Goal: Task Accomplishment & Management: Complete application form

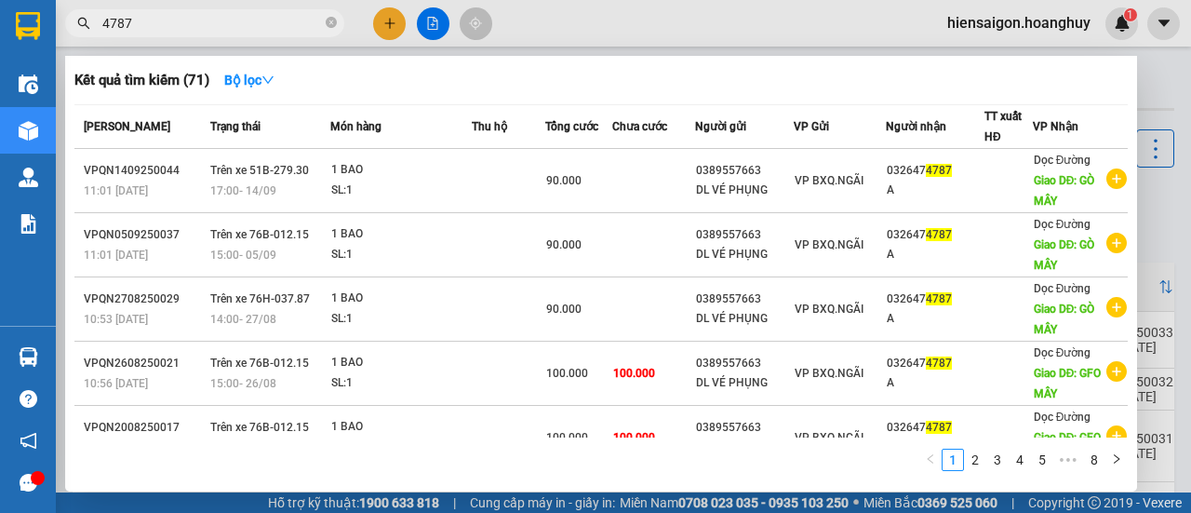
click at [393, 22] on div at bounding box center [595, 256] width 1191 height 513
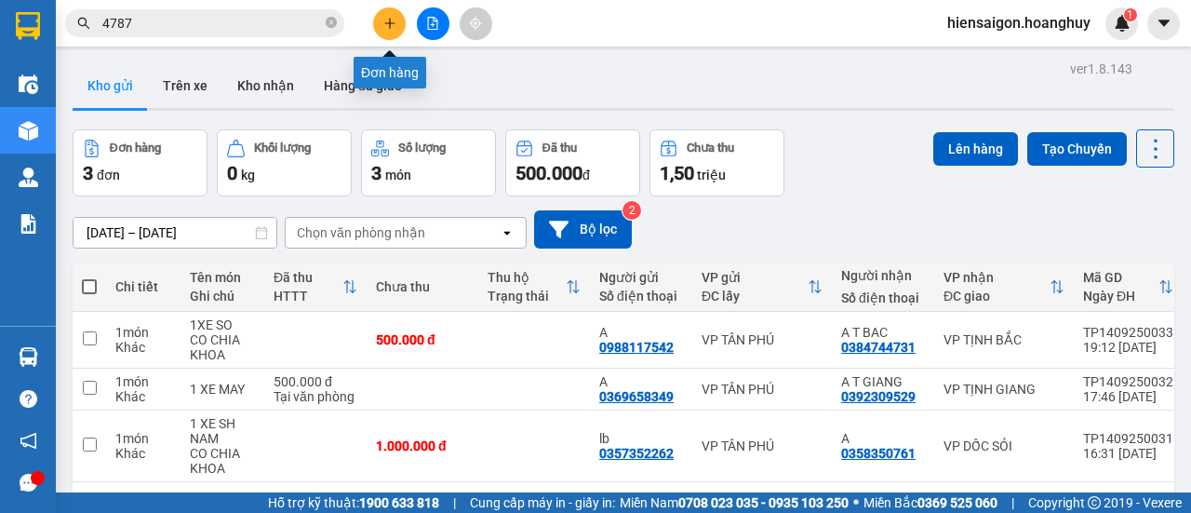
click at [388, 27] on icon "plus" at bounding box center [389, 23] width 13 height 13
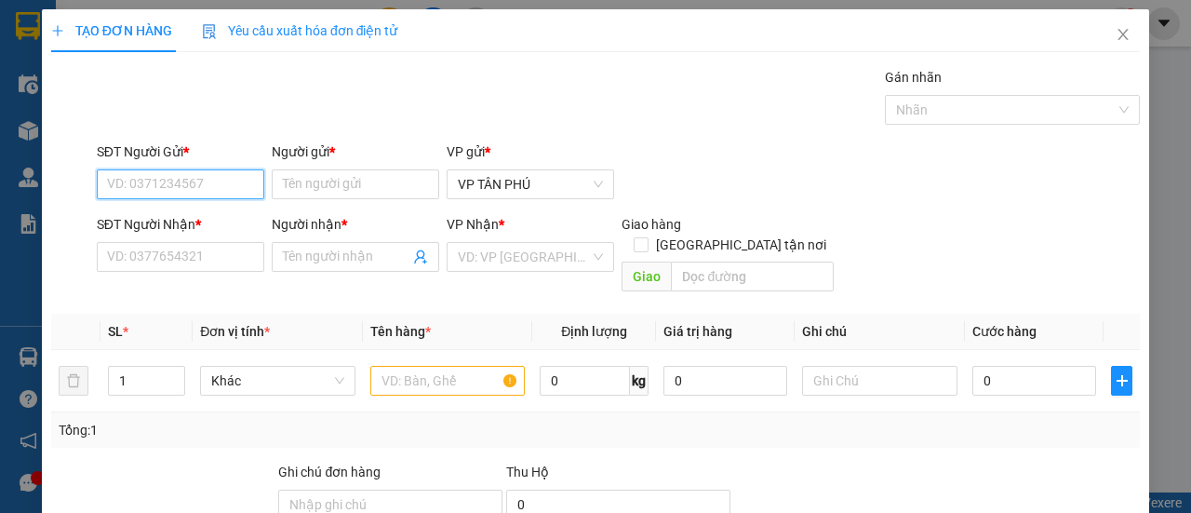
click at [214, 185] on input "SĐT Người Gửi *" at bounding box center [180, 184] width 167 height 30
click at [199, 232] on div "0983734499 - BD" at bounding box center [179, 221] width 166 height 30
type input "0983734499"
type input "BD"
type input "0399396246"
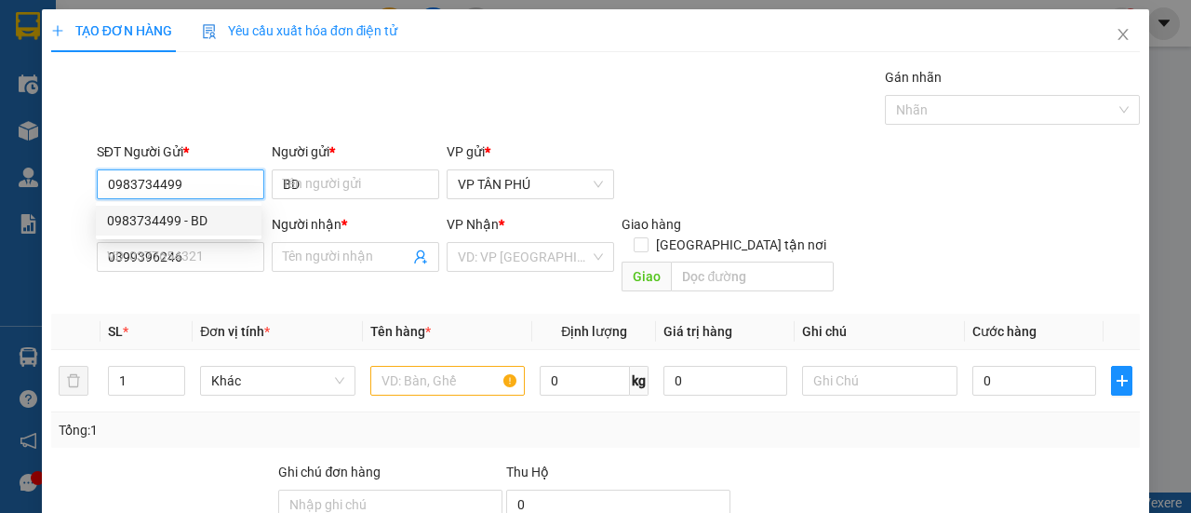
type input "LB"
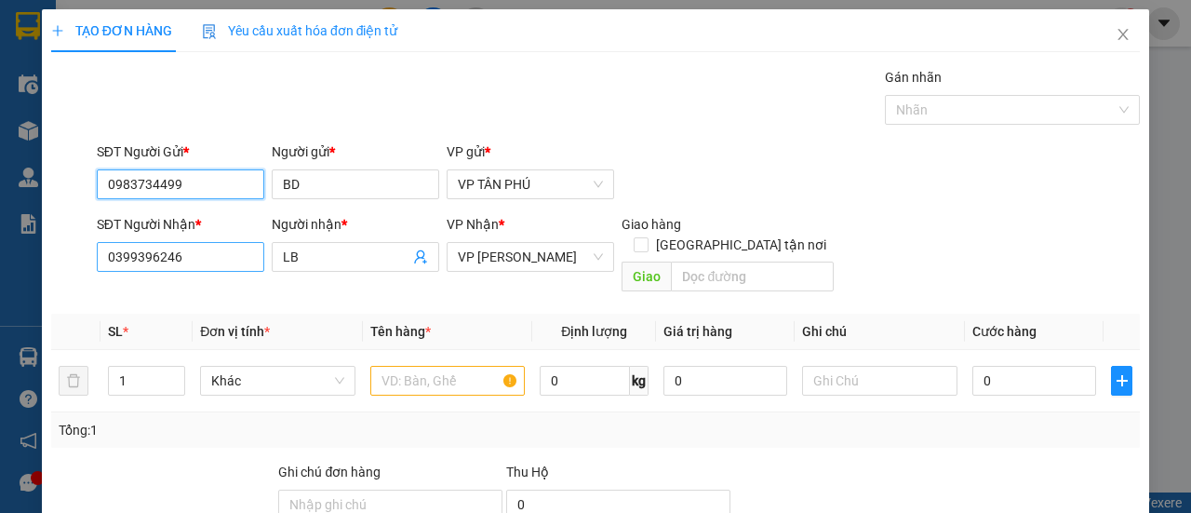
type input "0983734499"
click at [194, 249] on input "0399396246" at bounding box center [180, 257] width 167 height 30
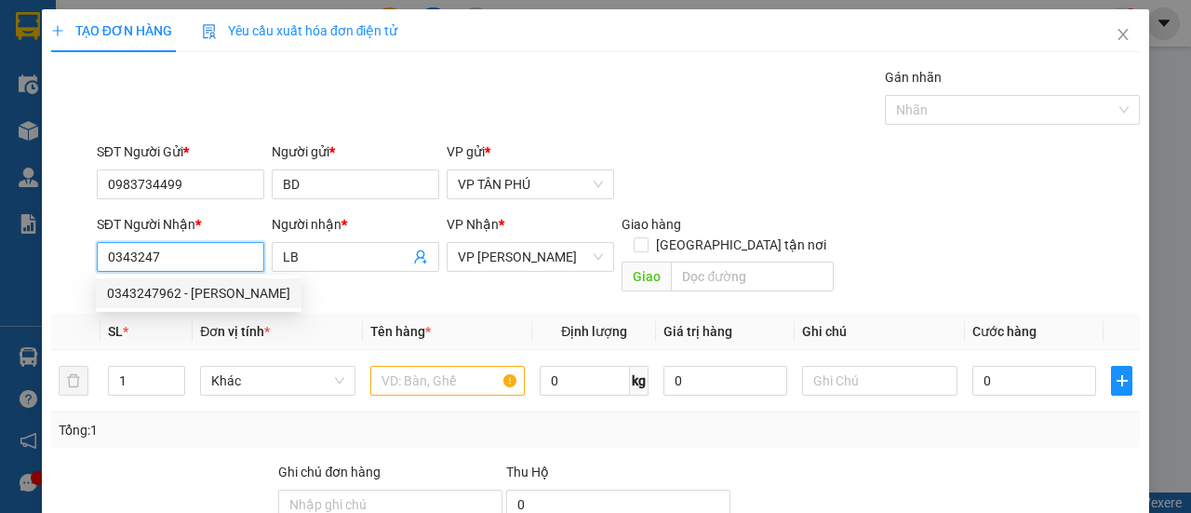
click at [233, 299] on div "0343247962 - [PERSON_NAME]" at bounding box center [198, 293] width 183 height 20
type input "0343247962"
type input "[PERSON_NAME]"
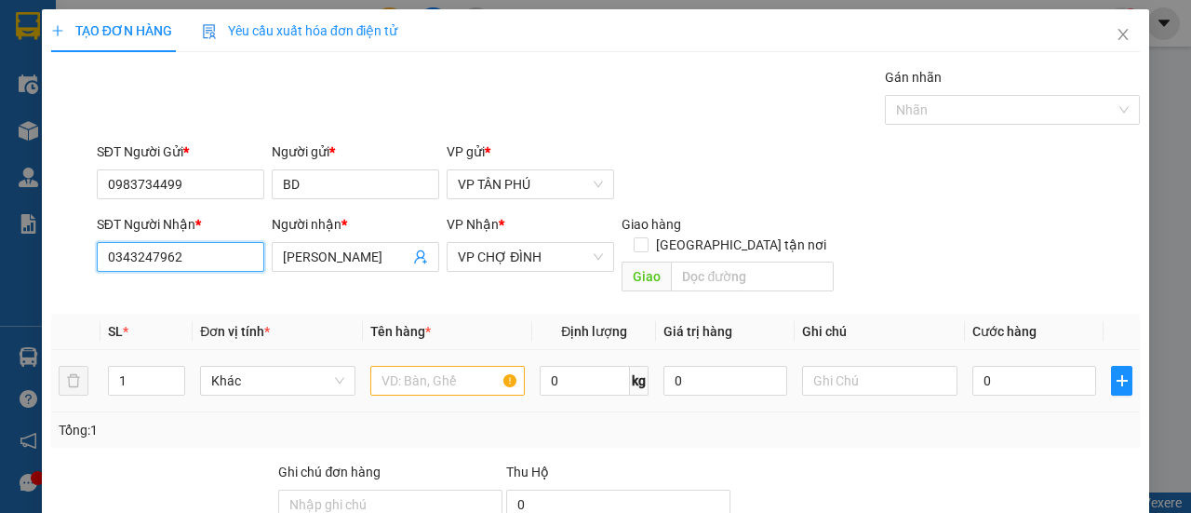
type input "0343247962"
click at [456, 366] on input "text" at bounding box center [447, 381] width 155 height 30
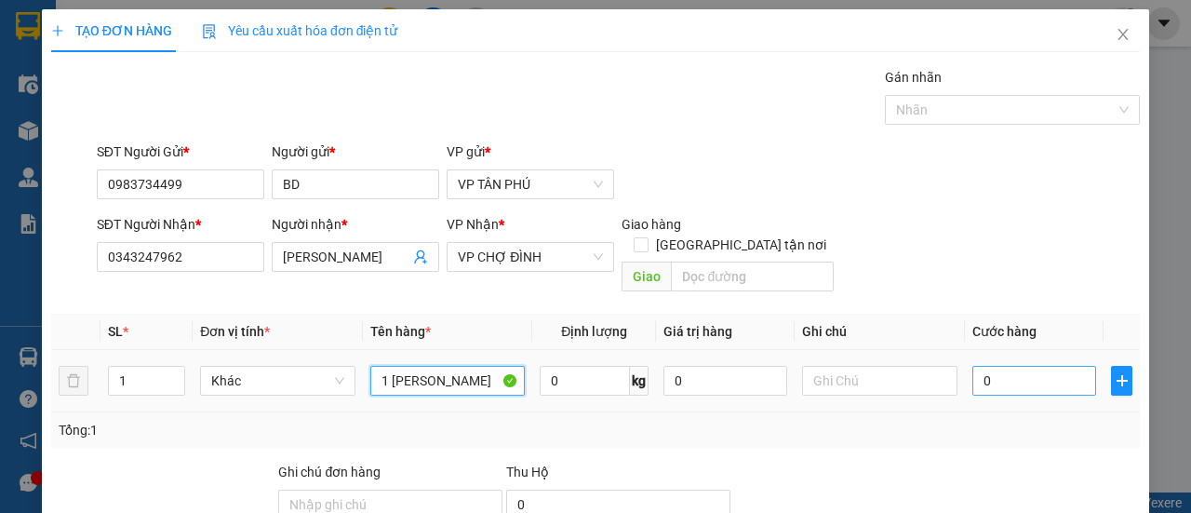
type input "1 [PERSON_NAME]"
click at [1047, 366] on input "0" at bounding box center [1034, 381] width 124 height 30
type input "1"
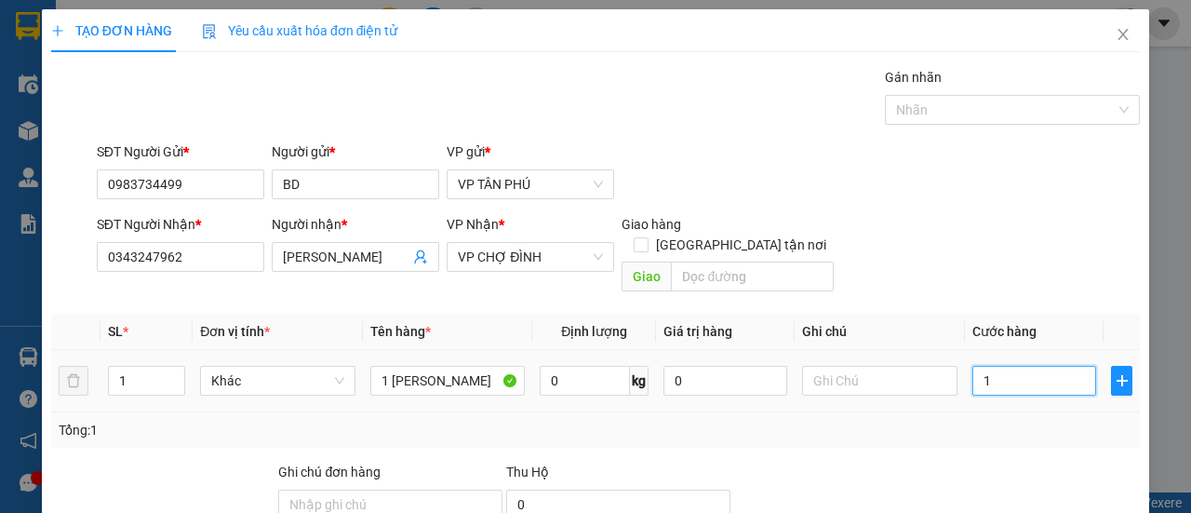
type input "15"
type input "150"
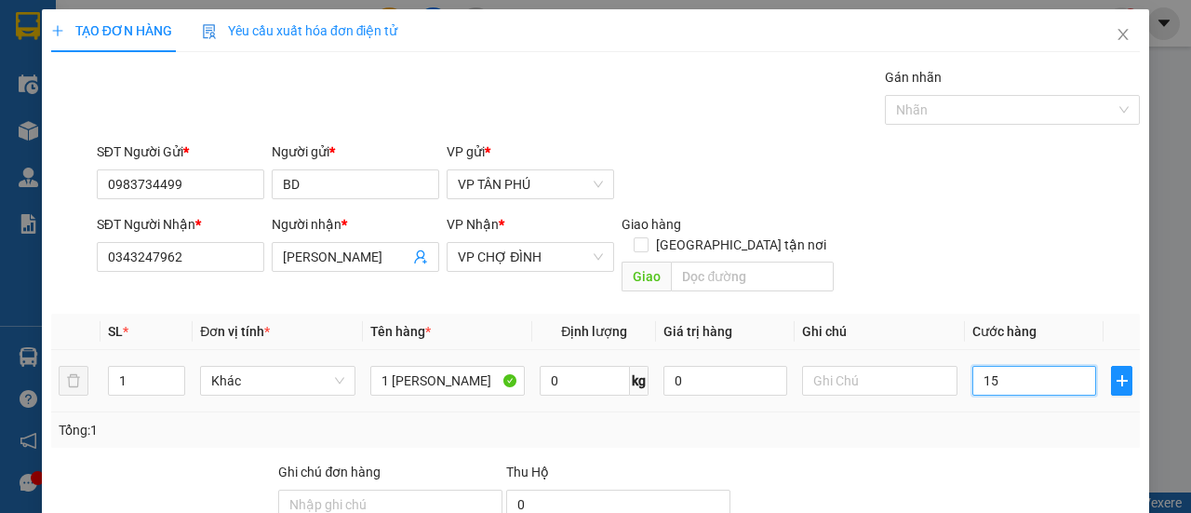
type input "150"
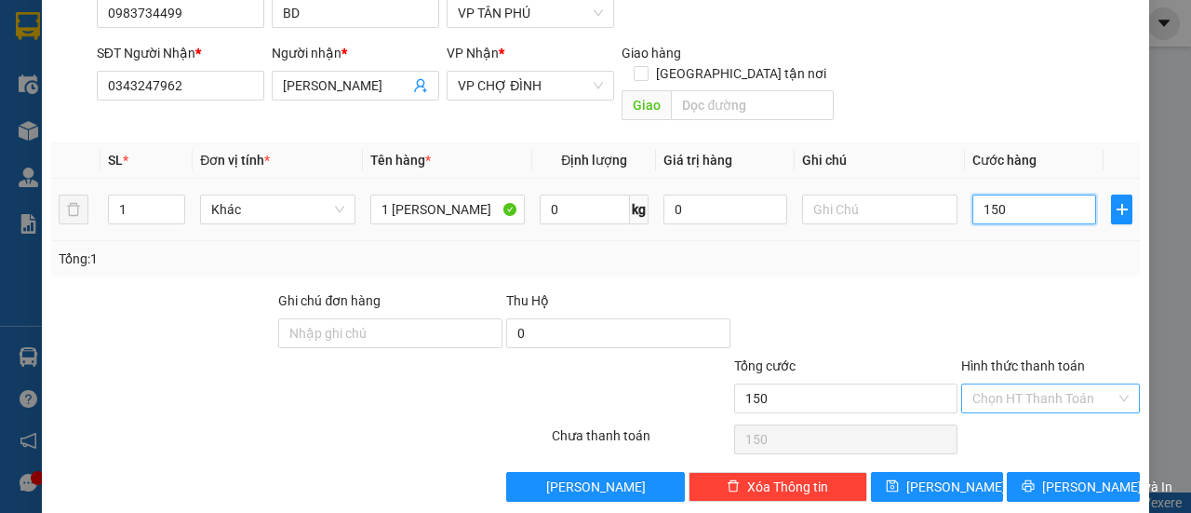
scroll to position [173, 0]
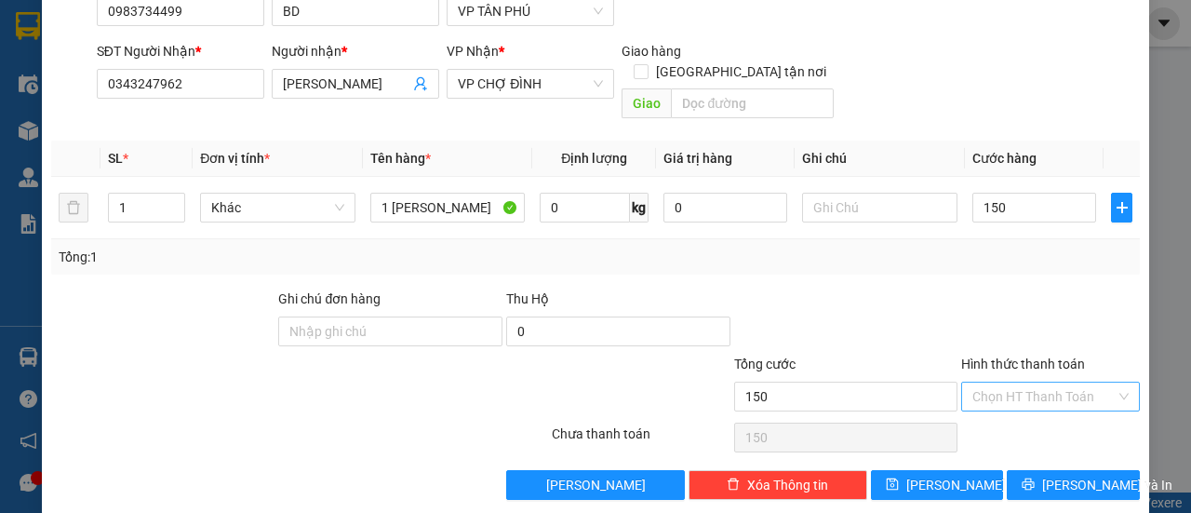
type input "150.000"
click at [1046, 382] on input "Hình thức thanh toán" at bounding box center [1043, 396] width 143 height 28
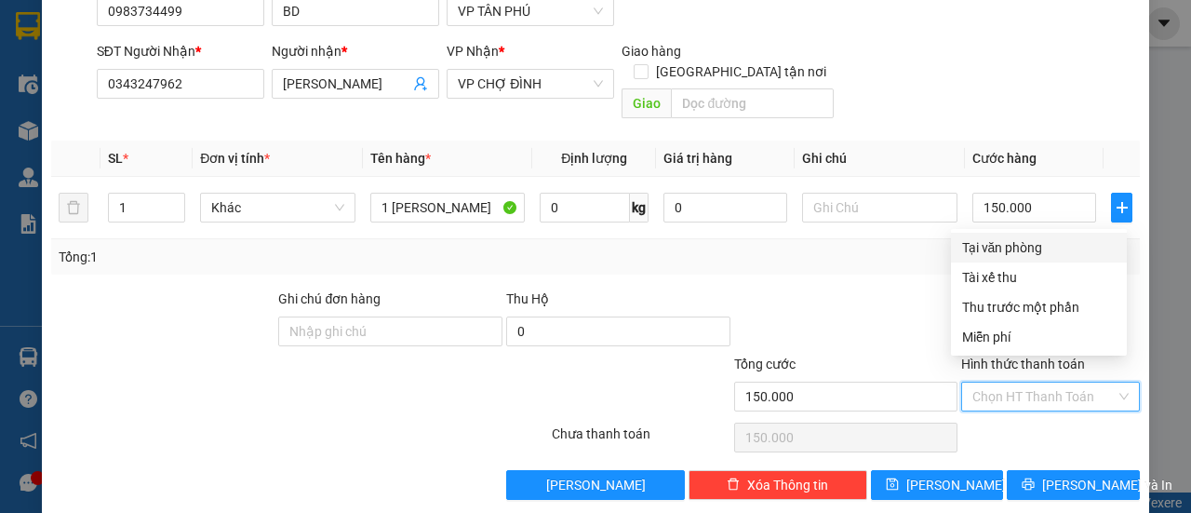
click at [1033, 246] on div "Tại văn phòng" at bounding box center [1038, 247] width 153 height 20
type input "0"
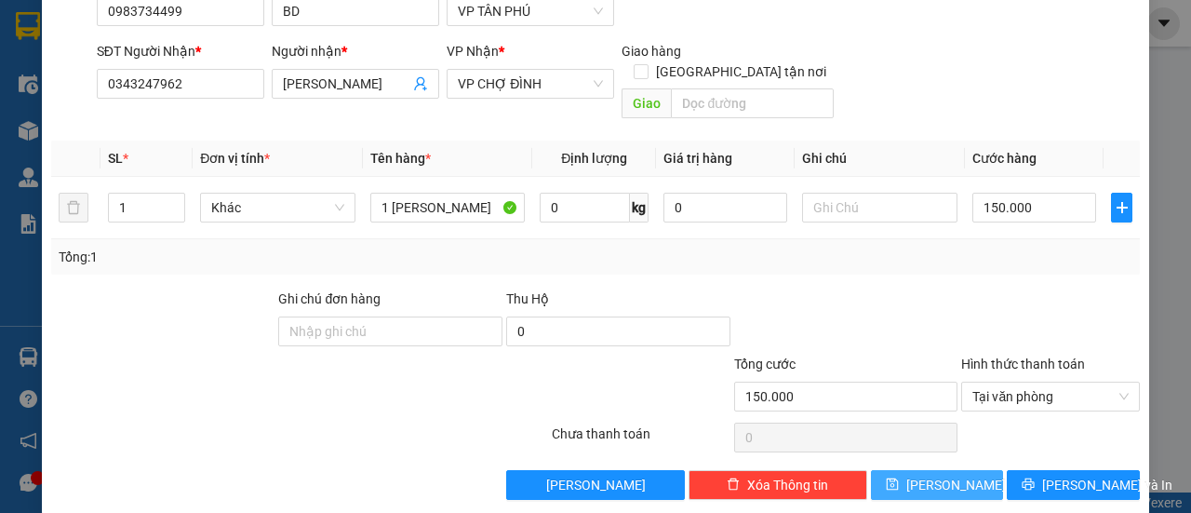
click at [898, 478] on icon "save" at bounding box center [892, 484] width 12 height 12
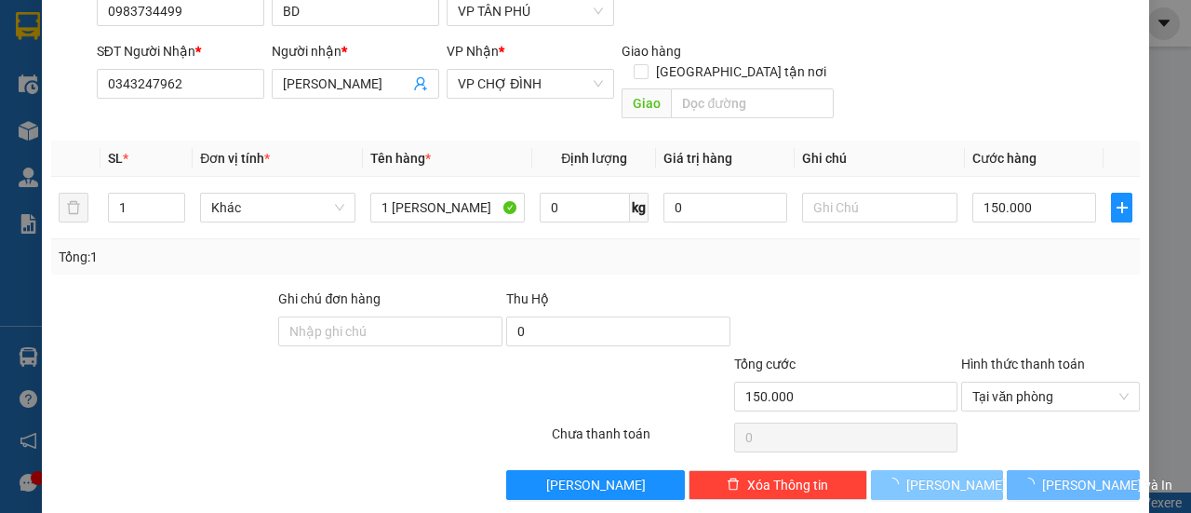
type input "0"
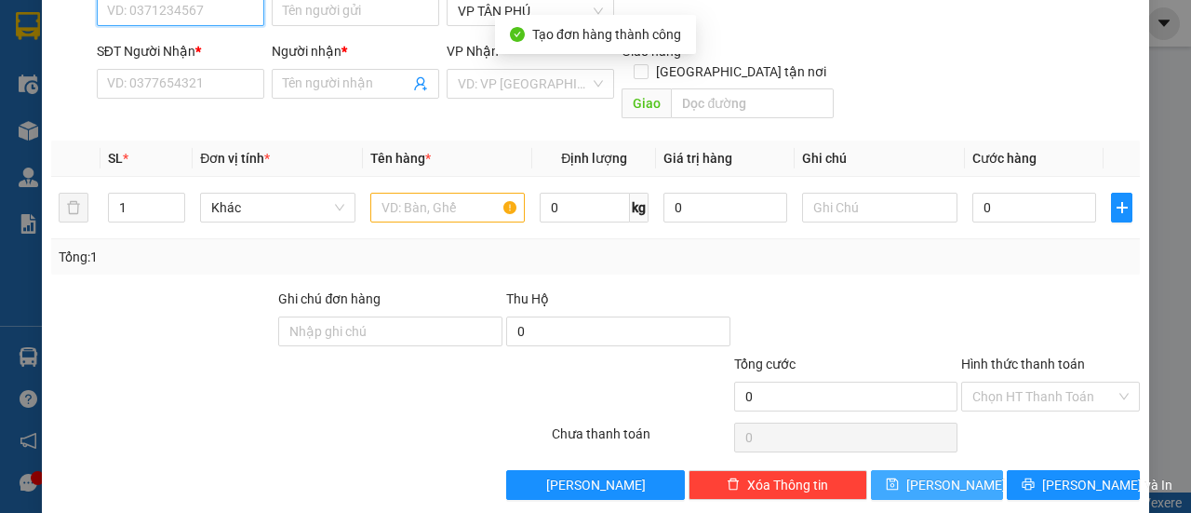
click at [221, 16] on input "SĐT Người Gửi *" at bounding box center [180, 11] width 167 height 30
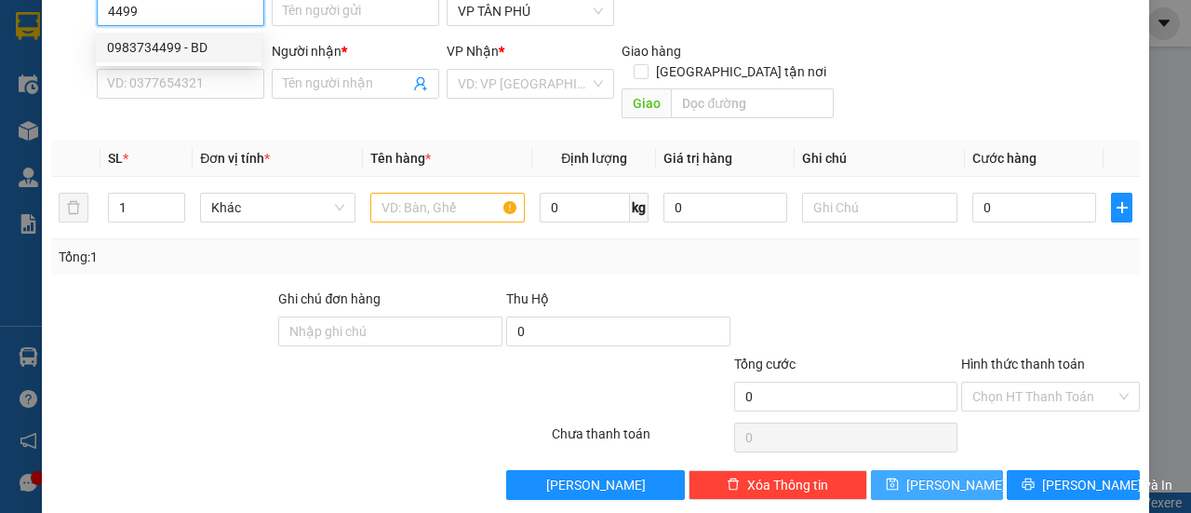
click at [210, 57] on div "0983734499 - BD" at bounding box center [178, 47] width 143 height 20
type input "0983734499"
type input "BD"
type input "0343247962"
type input "[PERSON_NAME]"
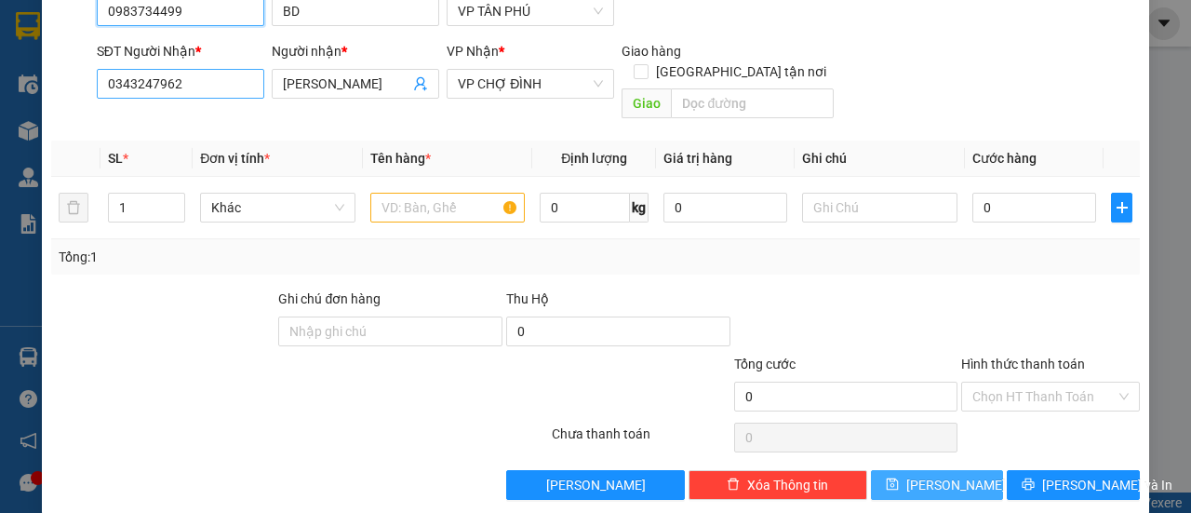
type input "0983734499"
click at [210, 81] on input "0343247962" at bounding box center [180, 84] width 167 height 30
type input "0353696050"
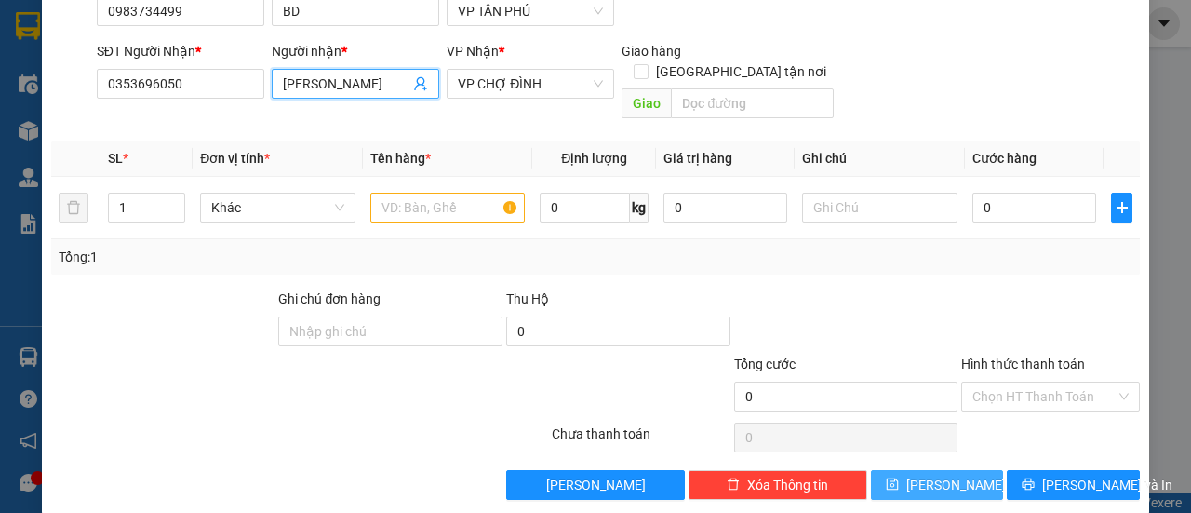
click at [352, 90] on input "[PERSON_NAME]" at bounding box center [346, 83] width 127 height 20
type input "C"
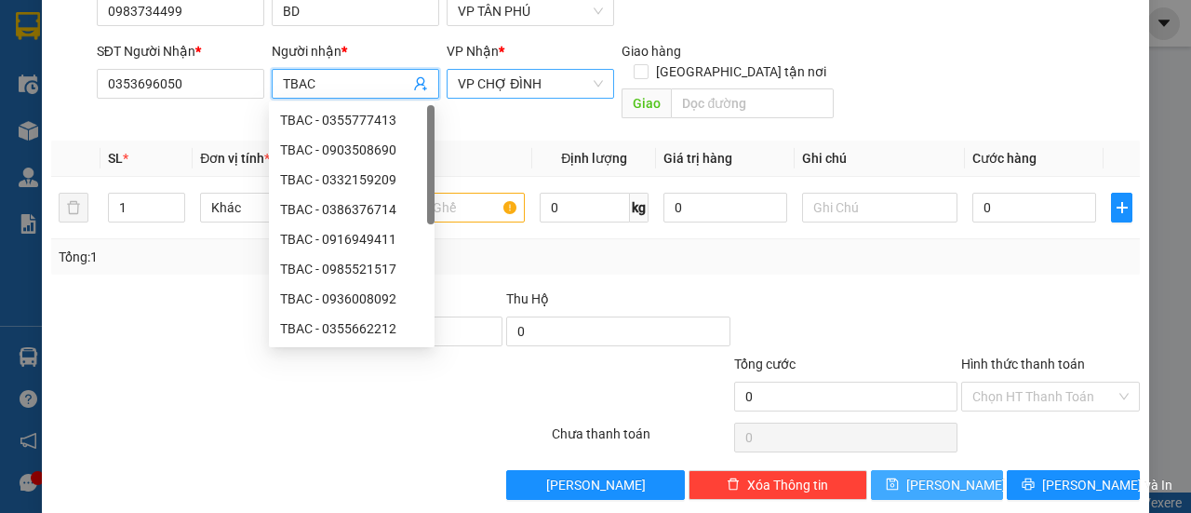
click at [504, 80] on span "VP CHỢ ĐÌNH" at bounding box center [530, 84] width 145 height 28
type input "TBAC"
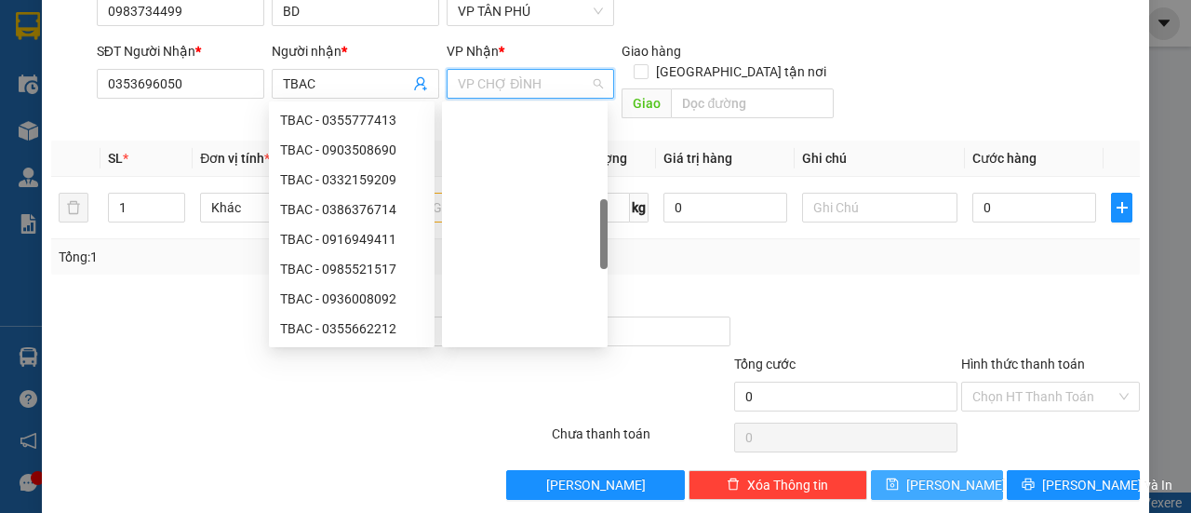
scroll to position [387, 0]
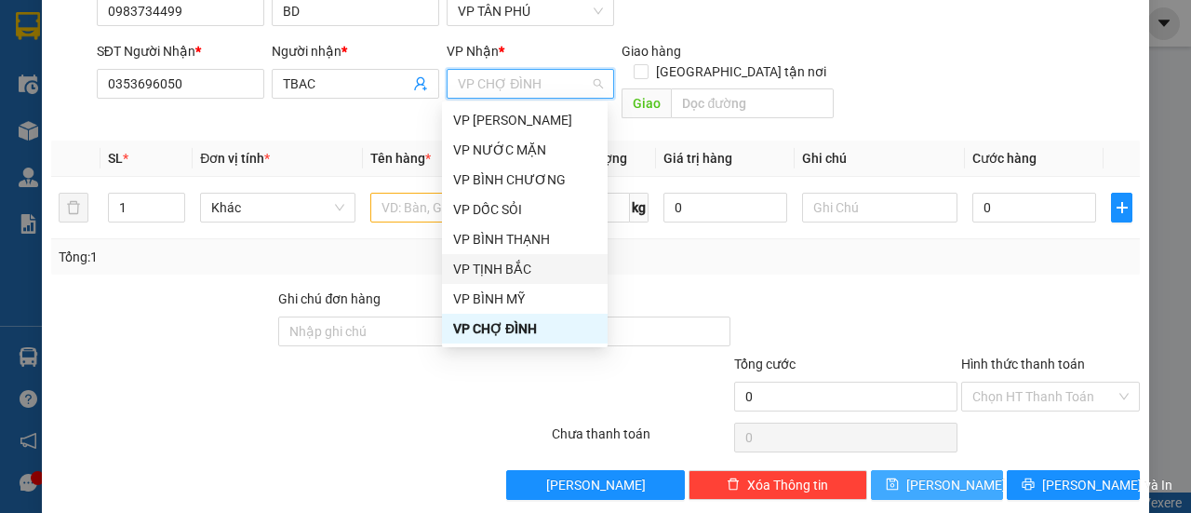
click at [500, 271] on div "VP TỊNH BẮC" at bounding box center [524, 269] width 143 height 20
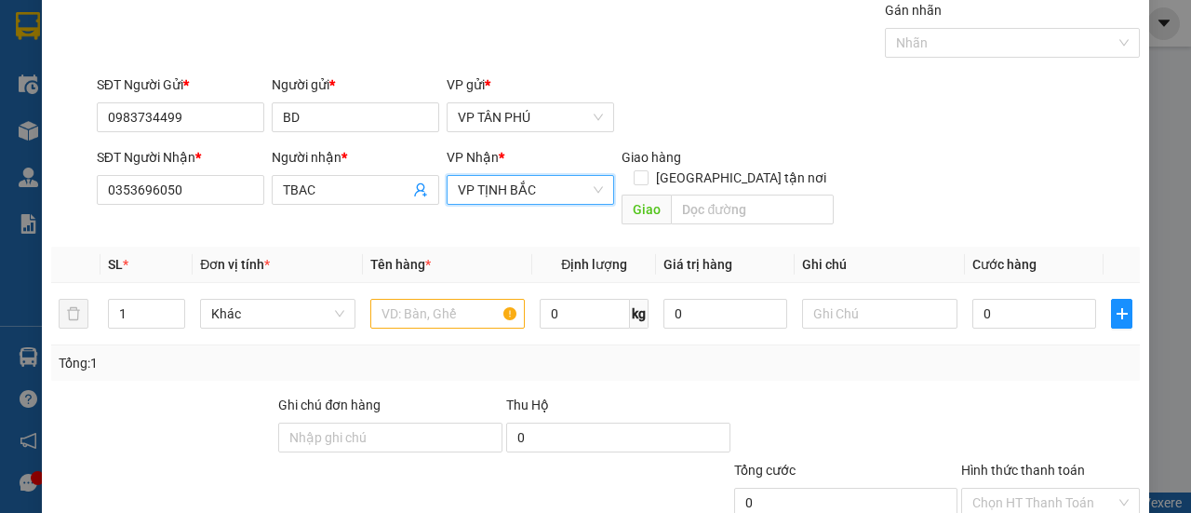
scroll to position [0, 0]
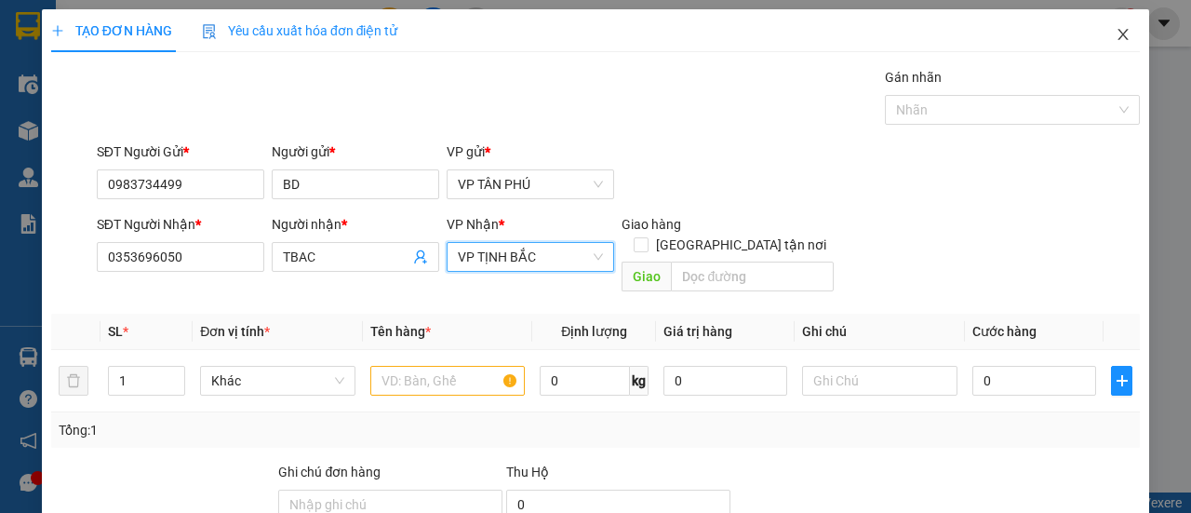
click at [1119, 28] on span "Close" at bounding box center [1123, 35] width 52 height 52
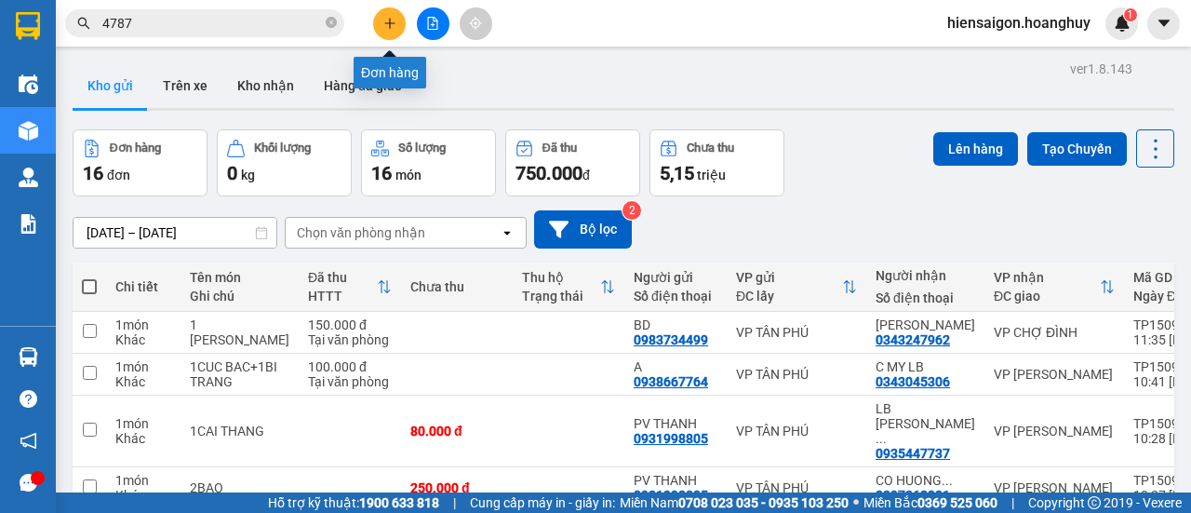
click at [385, 14] on button at bounding box center [389, 23] width 33 height 33
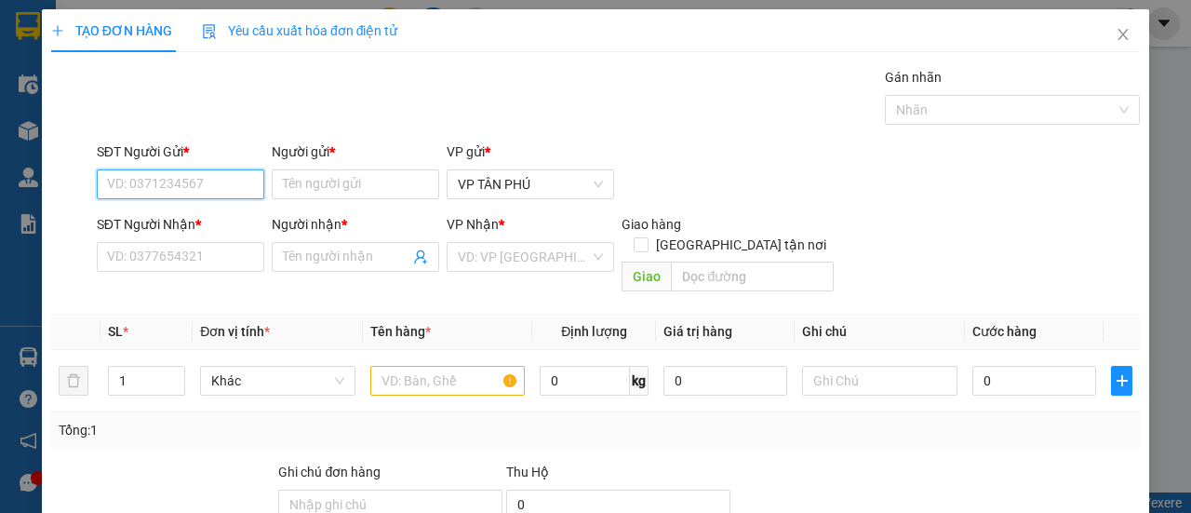
click at [147, 181] on input "SĐT Người Gửi *" at bounding box center [180, 184] width 167 height 30
click at [153, 212] on div "0983734499 - BD" at bounding box center [178, 220] width 143 height 20
type input "0983734499"
type input "BD"
type input "0343247962"
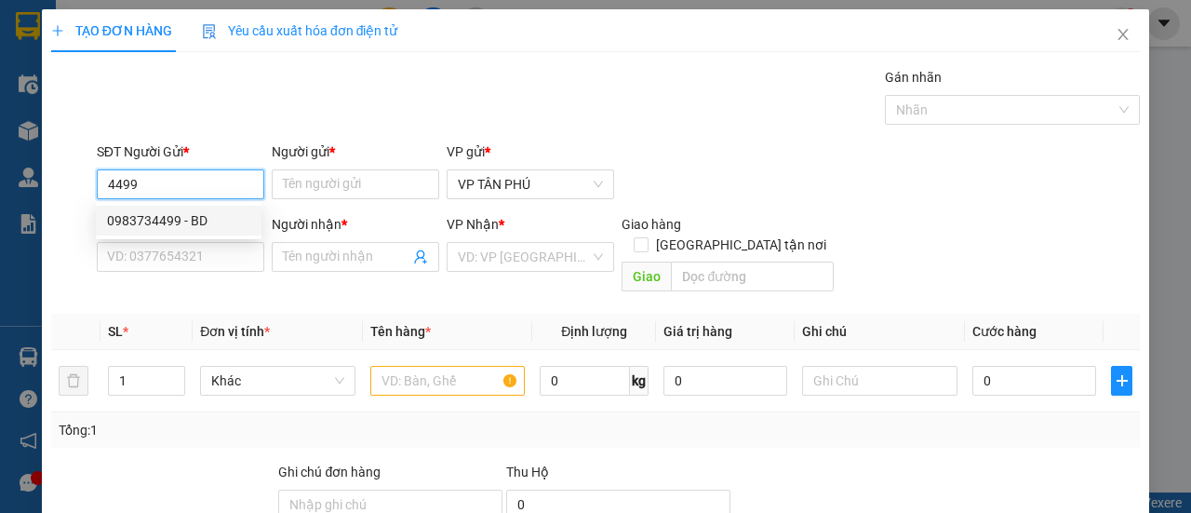
type input "[PERSON_NAME]"
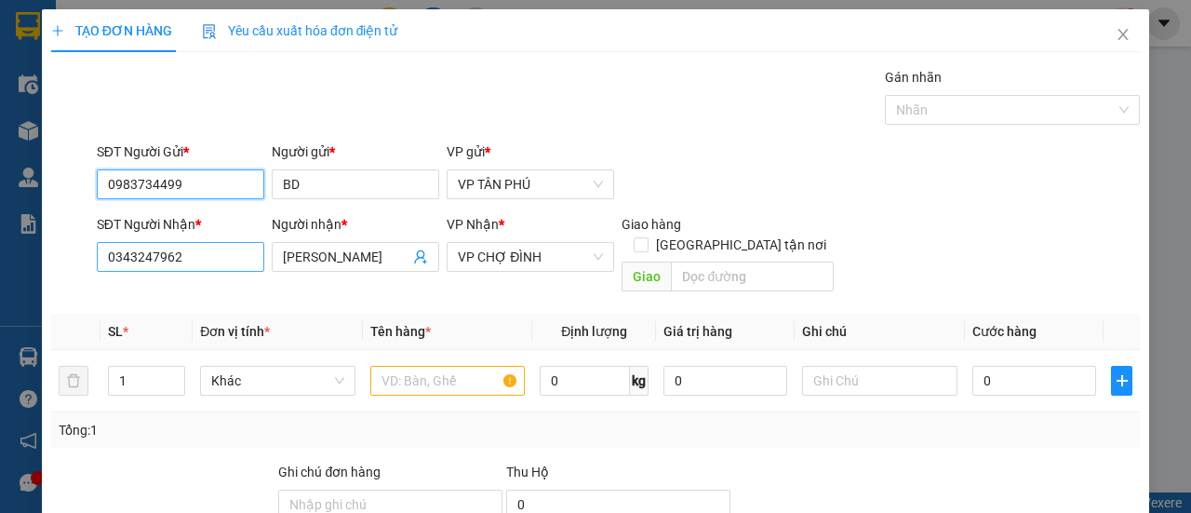
type input "0983734499"
click at [165, 254] on input "0343247962" at bounding box center [180, 257] width 167 height 30
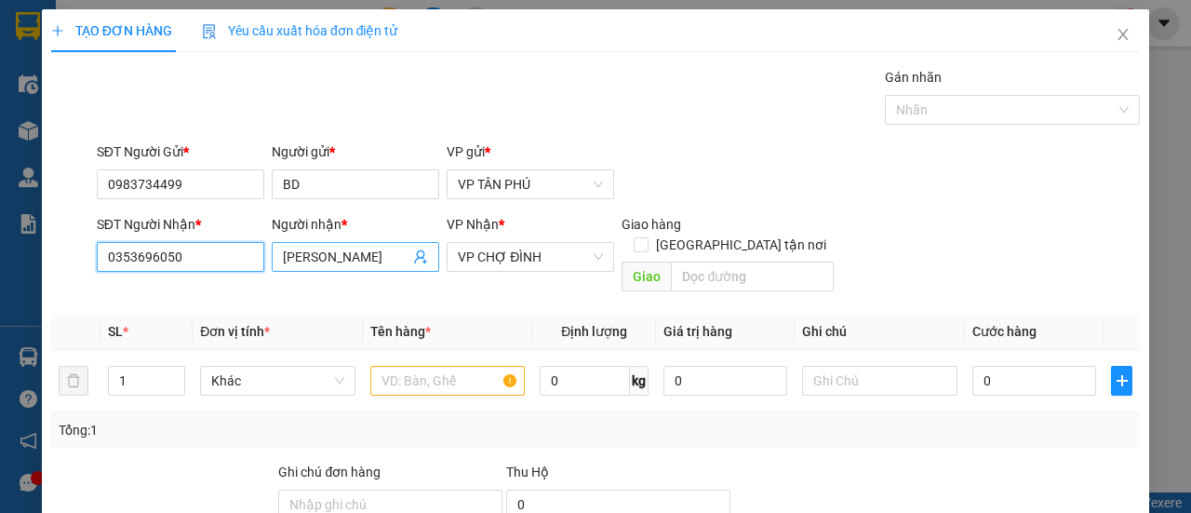
type input "0353696050"
click at [353, 263] on input "[PERSON_NAME]" at bounding box center [346, 256] width 127 height 20
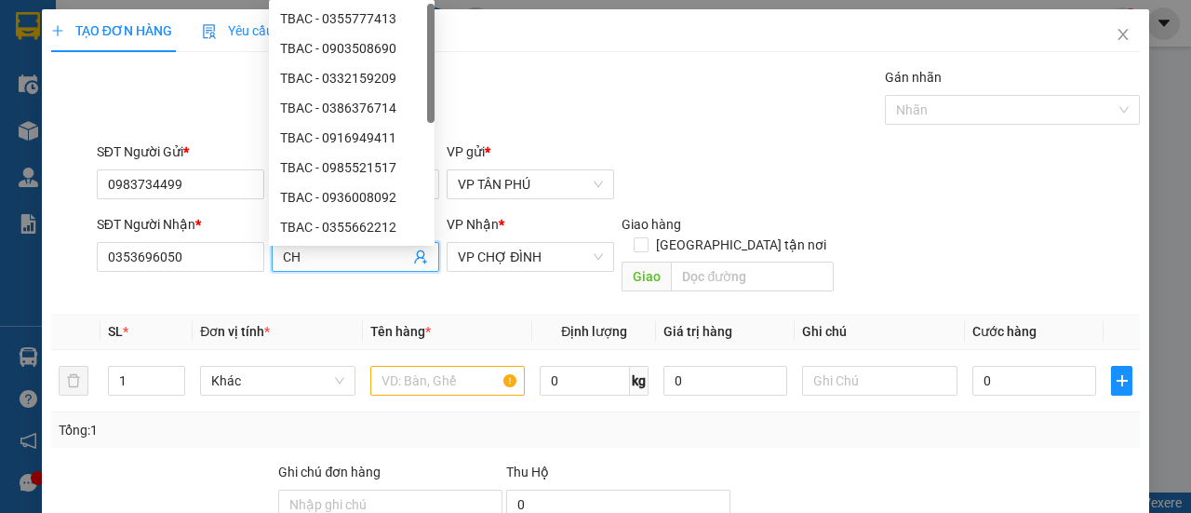
type input "C"
click at [526, 263] on span "VP CHỢ ĐÌNH" at bounding box center [530, 257] width 145 height 28
type input "TBAC"
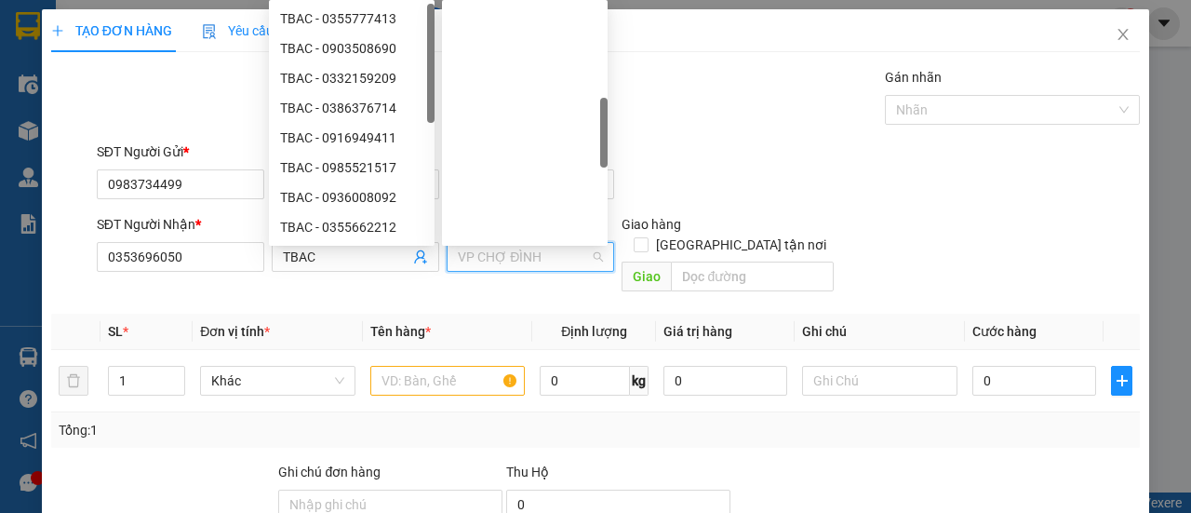
scroll to position [387, 0]
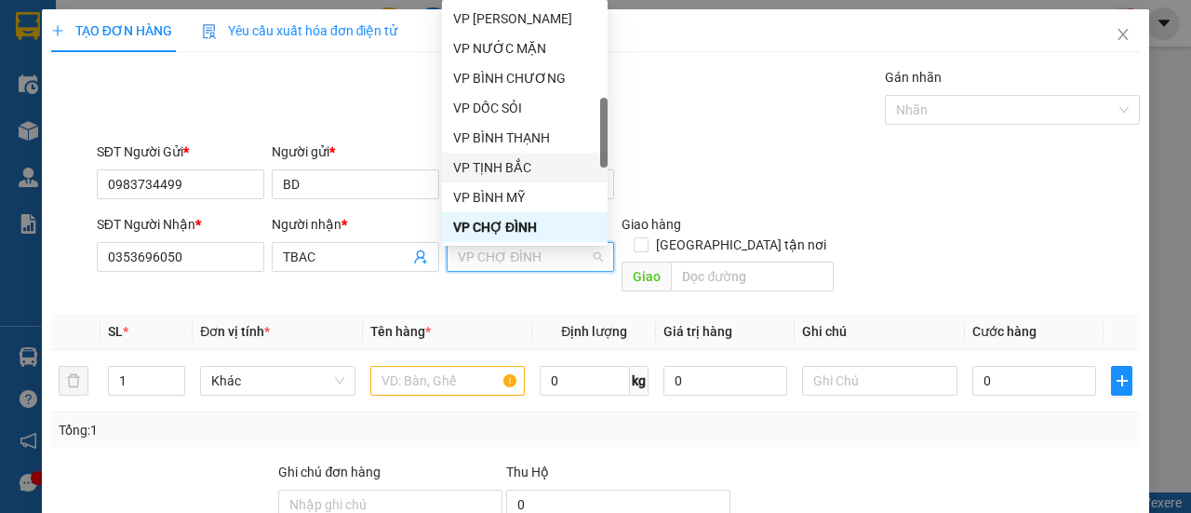
click at [504, 172] on div "VP TỊNH BẮC" at bounding box center [524, 167] width 143 height 20
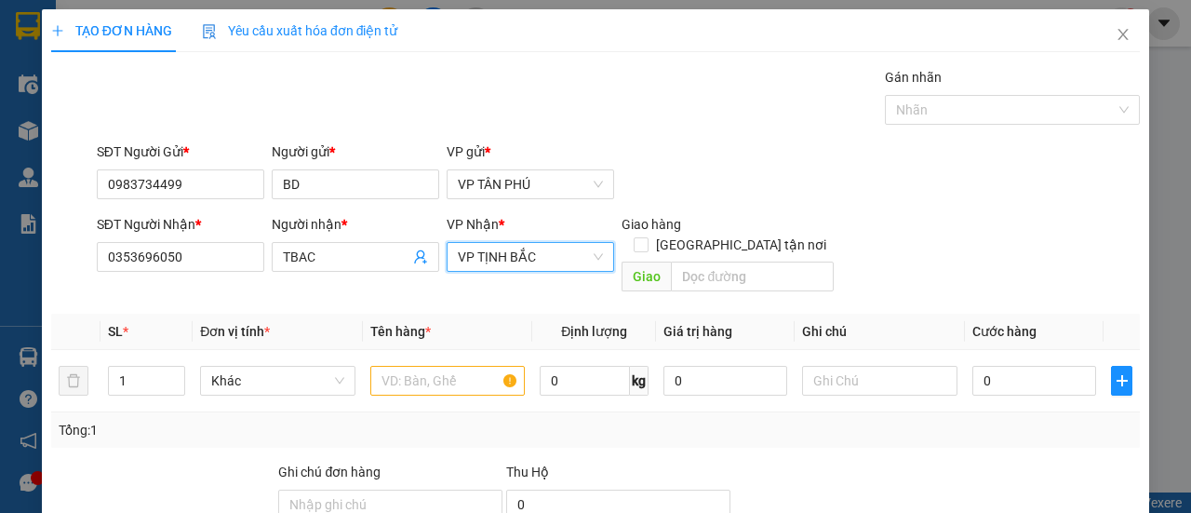
click at [488, 253] on span "VP TỊNH BẮC" at bounding box center [530, 257] width 145 height 28
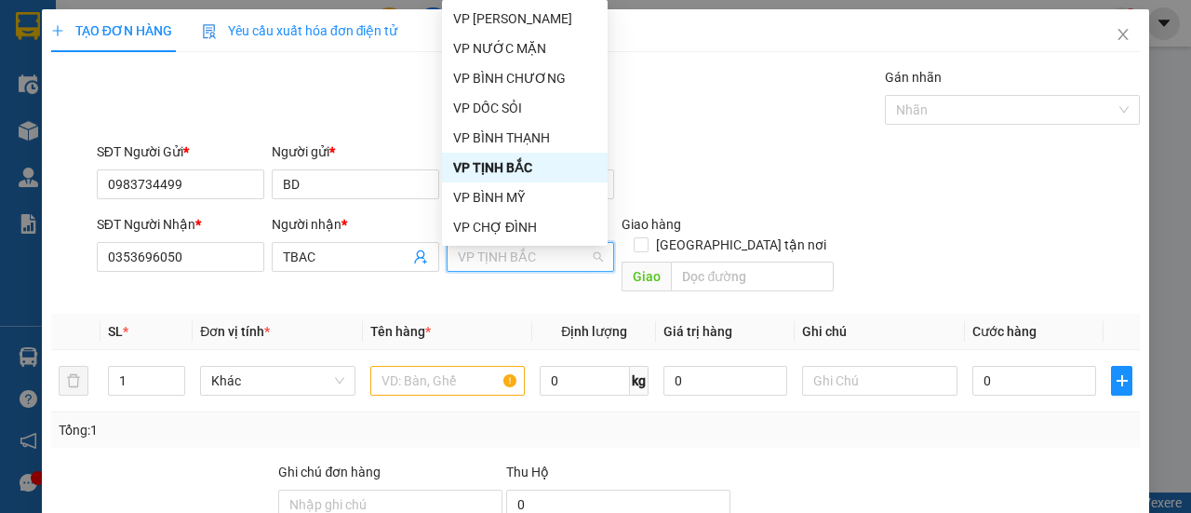
click at [490, 167] on div "VP TỊNH BẮC" at bounding box center [524, 167] width 143 height 20
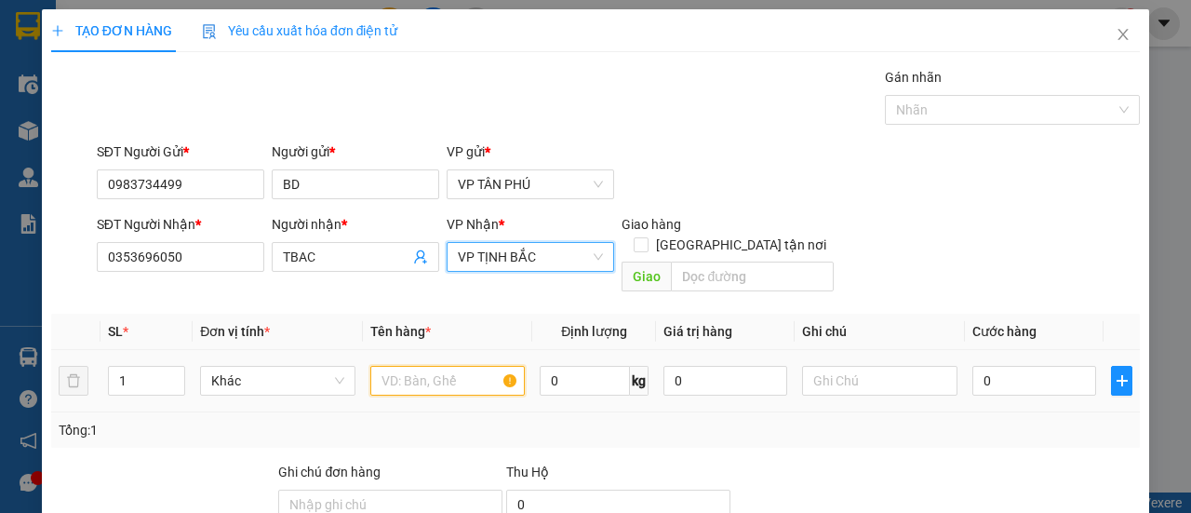
click at [426, 366] on input "text" at bounding box center [447, 381] width 155 height 30
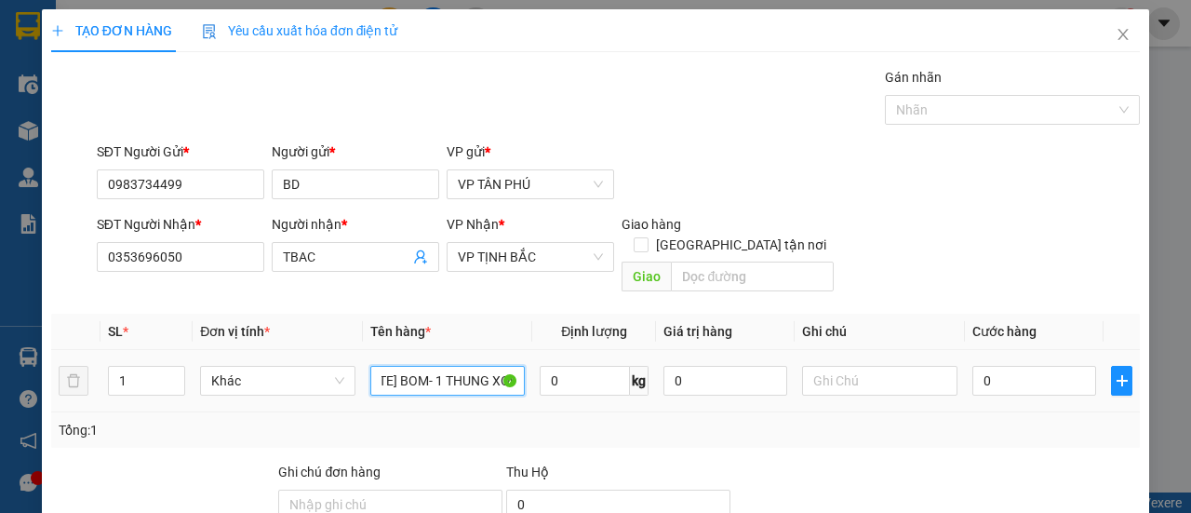
scroll to position [0, 30]
type input "[DATE] BOM- 1 THUNG XOP"
click at [1032, 366] on input "0" at bounding box center [1034, 381] width 124 height 30
type input "2"
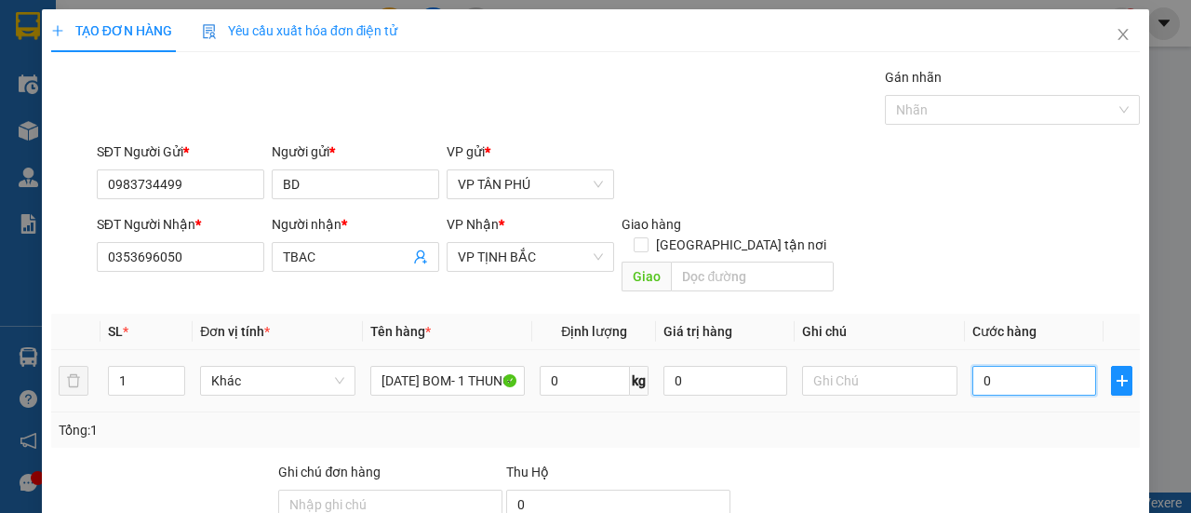
type input "2"
type input "20"
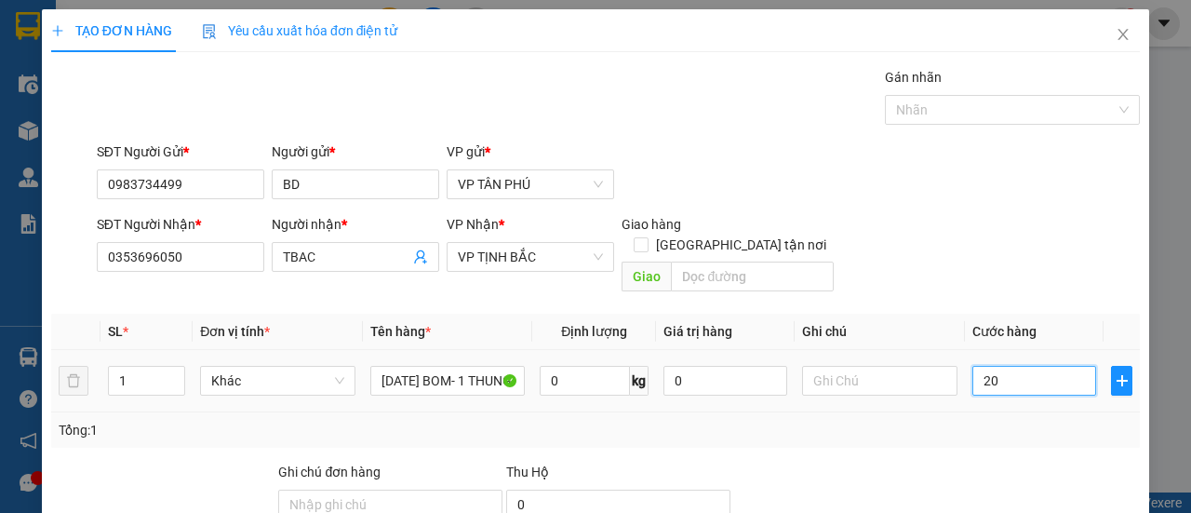
type input "200"
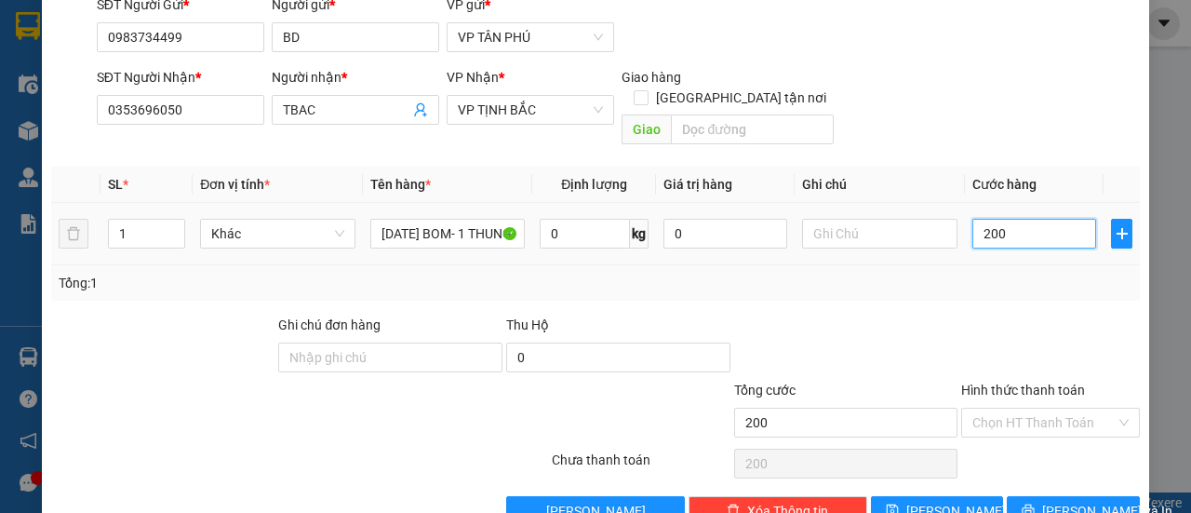
scroll to position [173, 0]
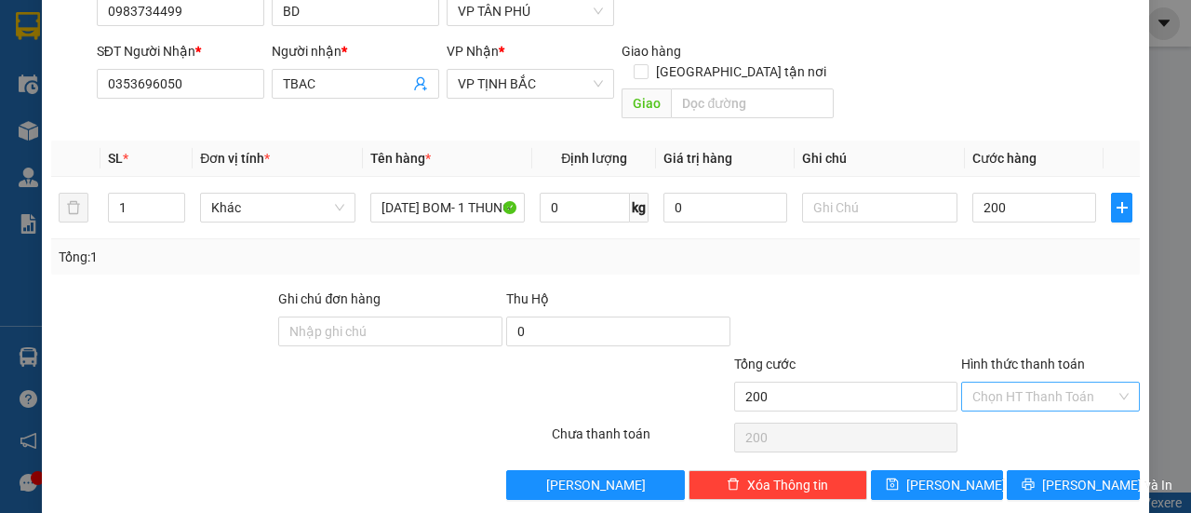
type input "200.000"
click at [1016, 382] on input "Hình thức thanh toán" at bounding box center [1043, 396] width 143 height 28
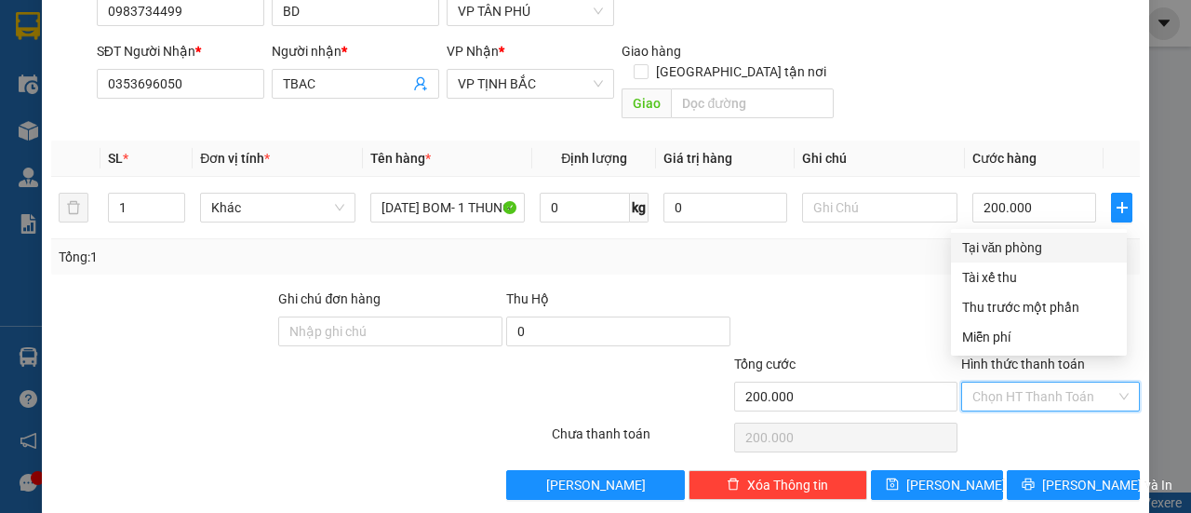
click at [1003, 239] on div "Tại văn phòng" at bounding box center [1038, 247] width 153 height 20
type input "0"
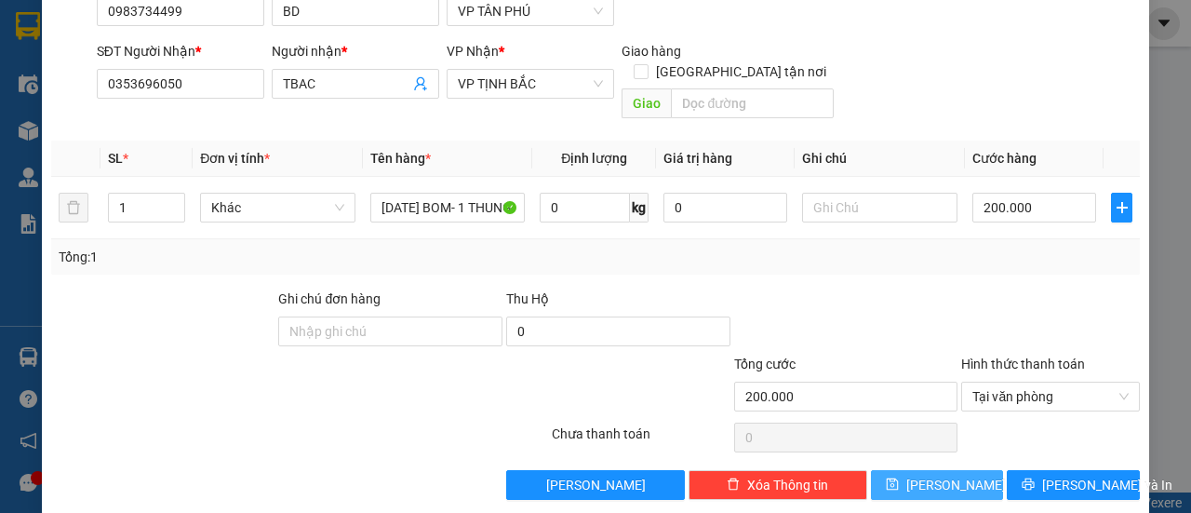
click at [943, 474] on span "[PERSON_NAME]" at bounding box center [956, 484] width 100 height 20
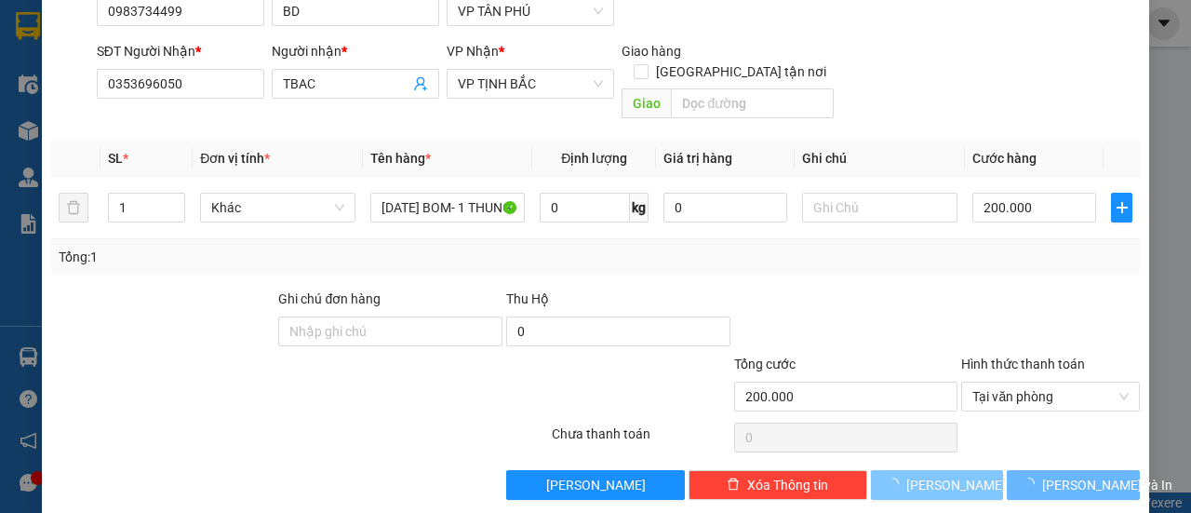
type input "0"
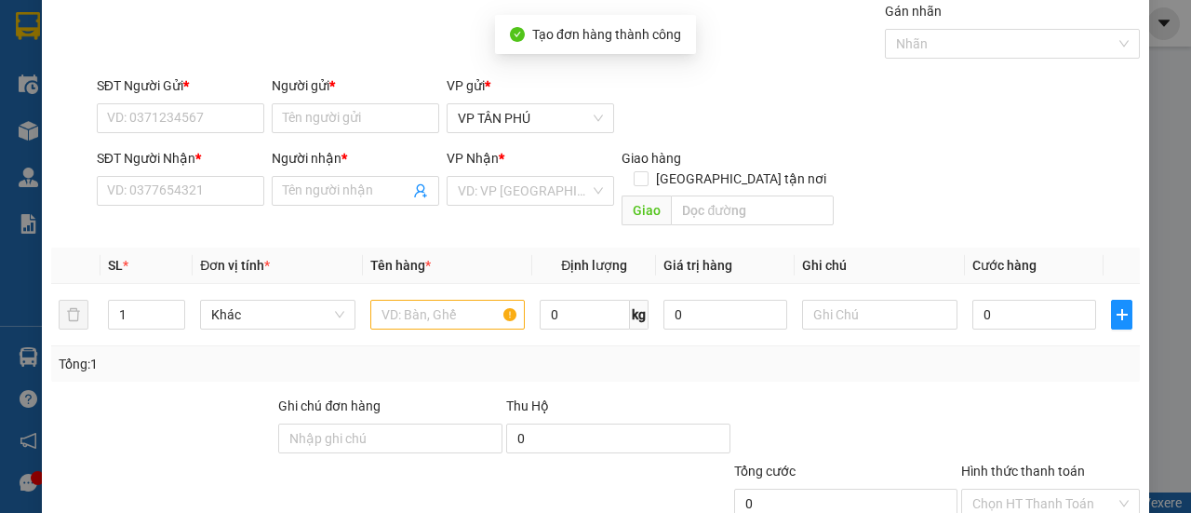
scroll to position [0, 0]
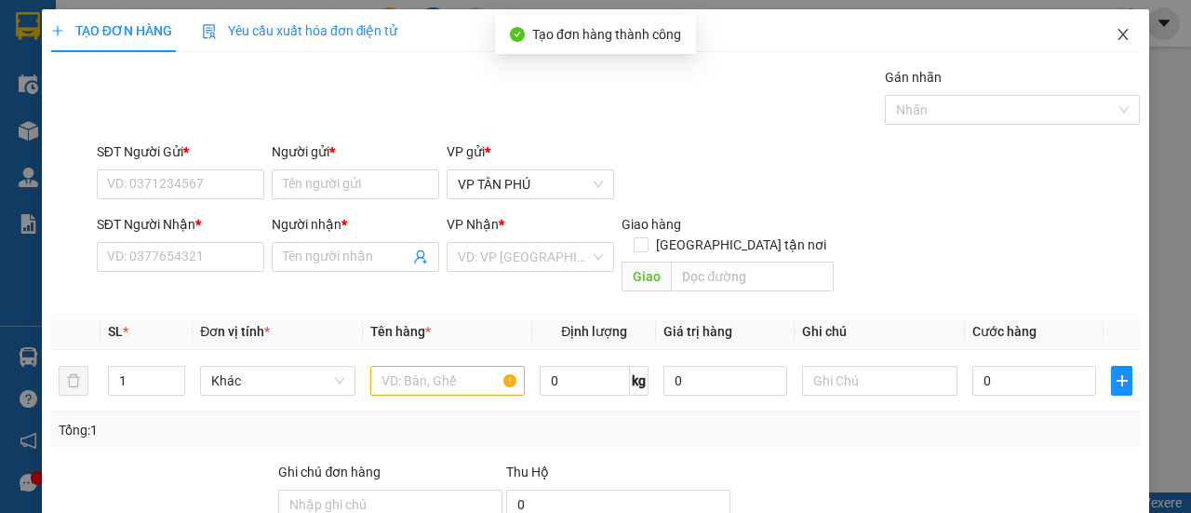
click at [1118, 38] on icon "close" at bounding box center [1123, 34] width 10 height 11
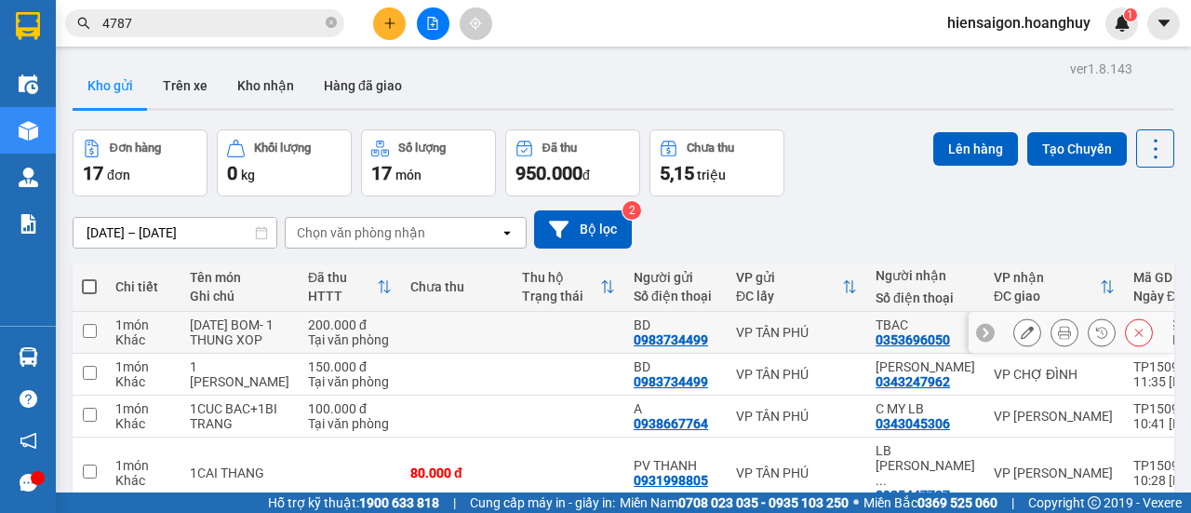
click at [105, 332] on td at bounding box center [89, 333] width 33 height 42
checkbox input "true"
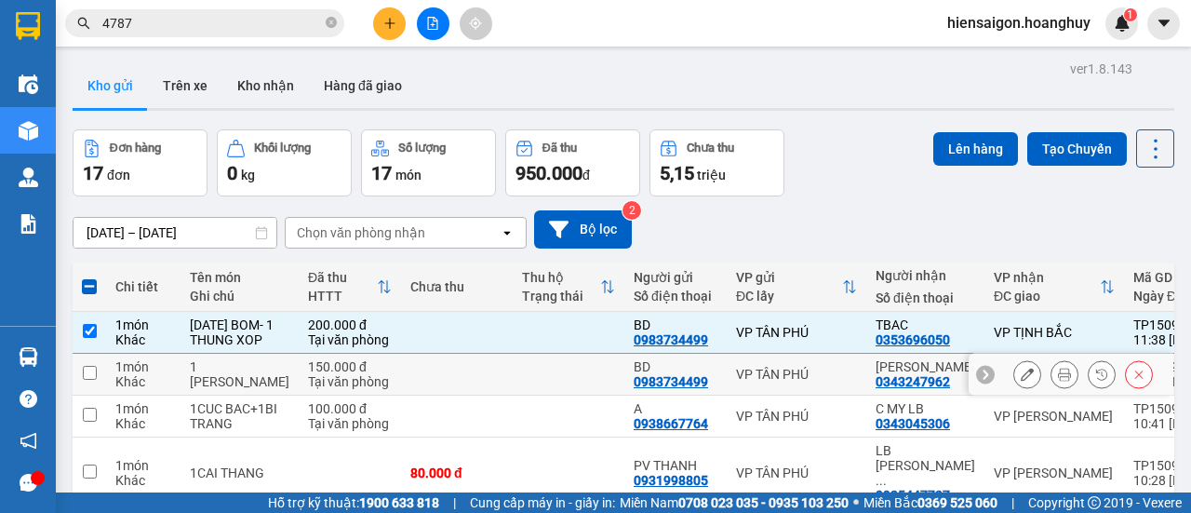
click at [110, 359] on td "1 món Khác" at bounding box center [143, 374] width 74 height 42
checkbox input "true"
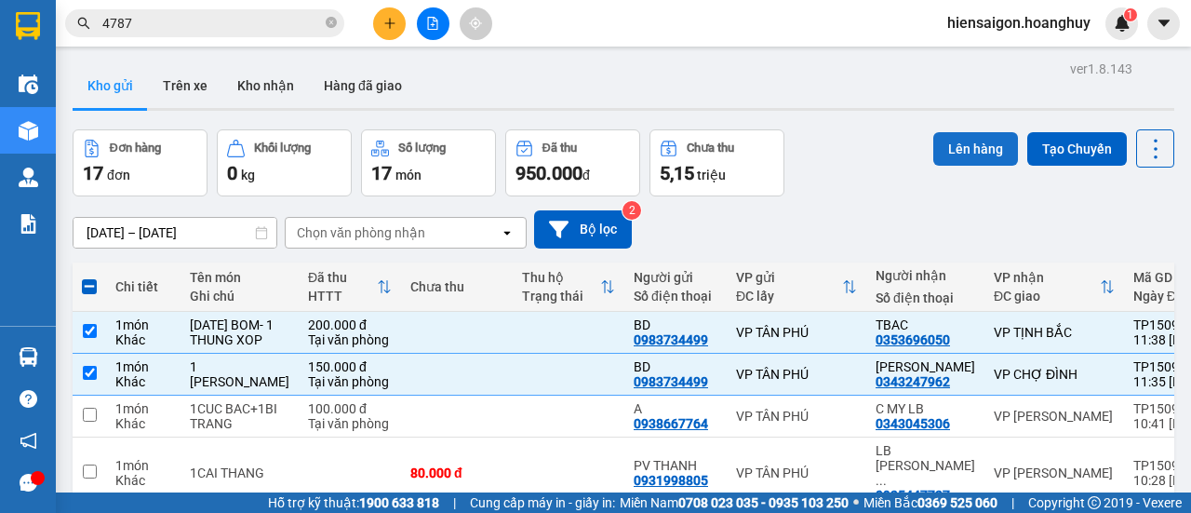
click at [989, 150] on button "Lên hàng" at bounding box center [975, 148] width 85 height 33
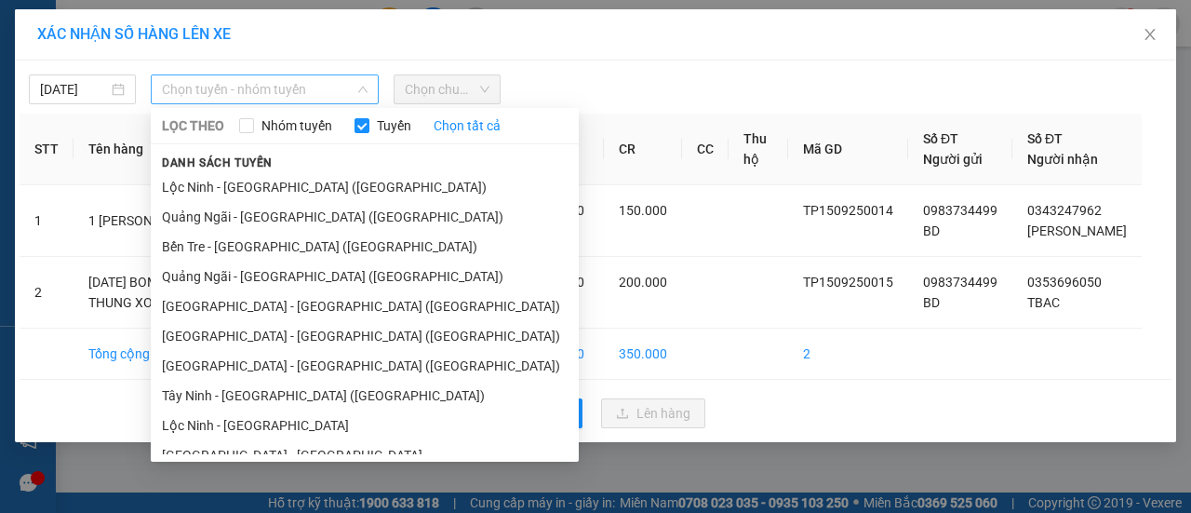
click at [261, 94] on span "Chọn tuyến - nhóm tuyến" at bounding box center [265, 89] width 206 height 28
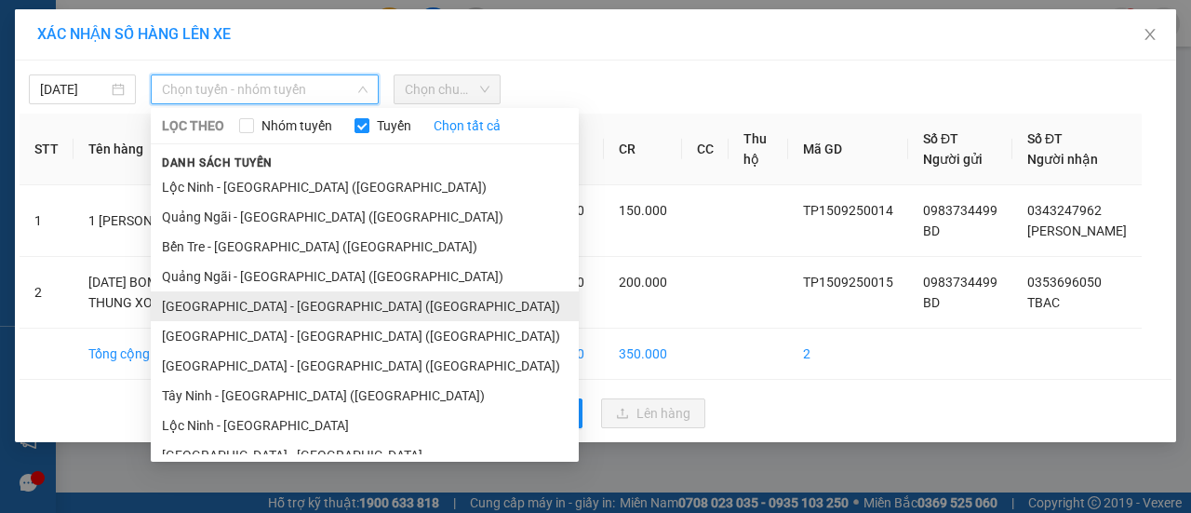
click at [233, 302] on li "[GEOGRAPHIC_DATA] - [GEOGRAPHIC_DATA] ([GEOGRAPHIC_DATA])" at bounding box center [365, 306] width 428 height 30
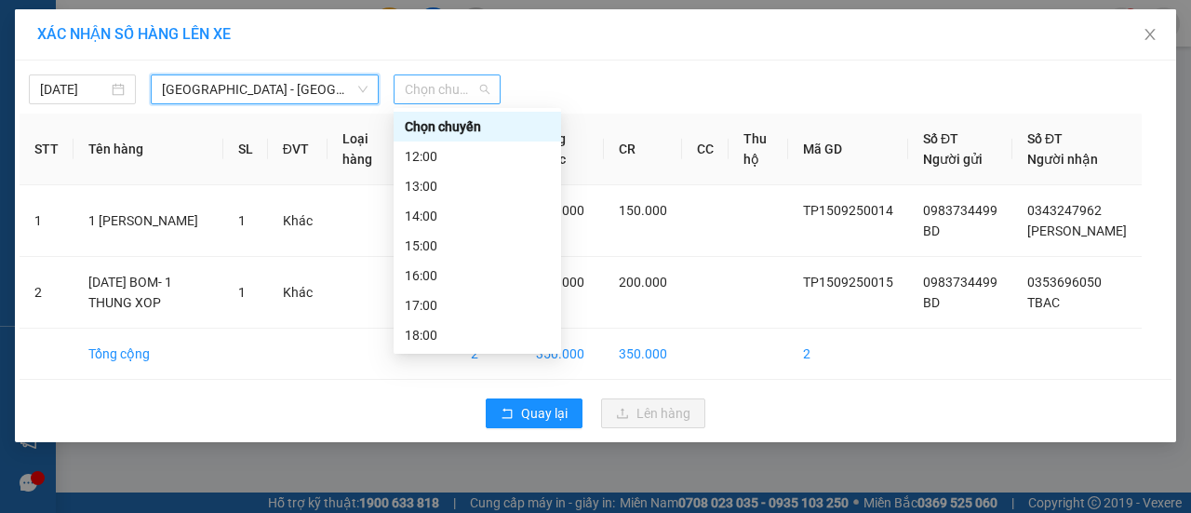
click at [465, 87] on span "Chọn chuyến" at bounding box center [447, 89] width 85 height 28
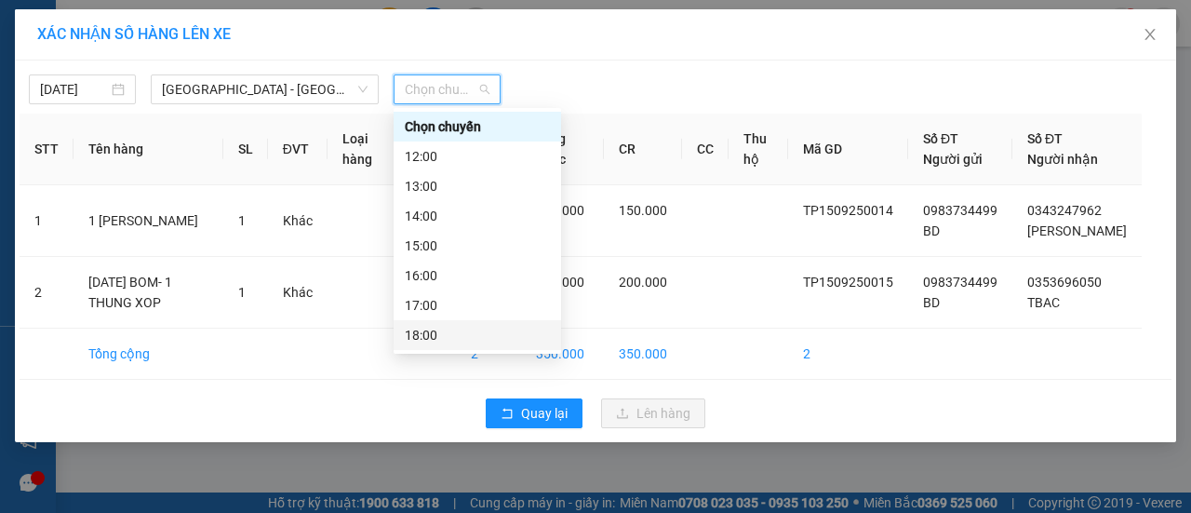
click at [435, 330] on div "18:00" at bounding box center [477, 335] width 145 height 20
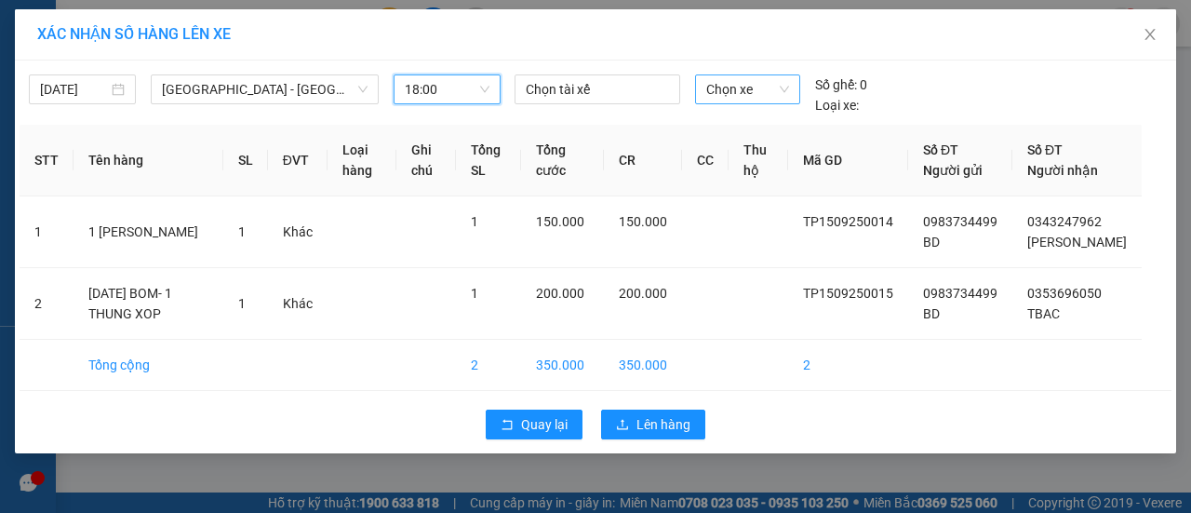
click at [731, 88] on span "Chọn xe" at bounding box center [747, 89] width 83 height 28
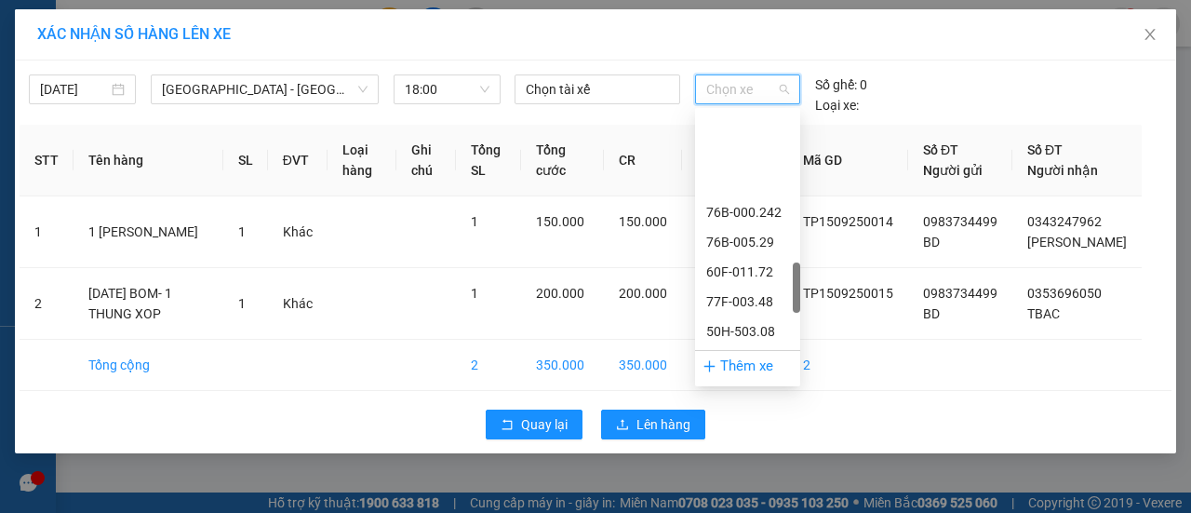
scroll to position [1023, 0]
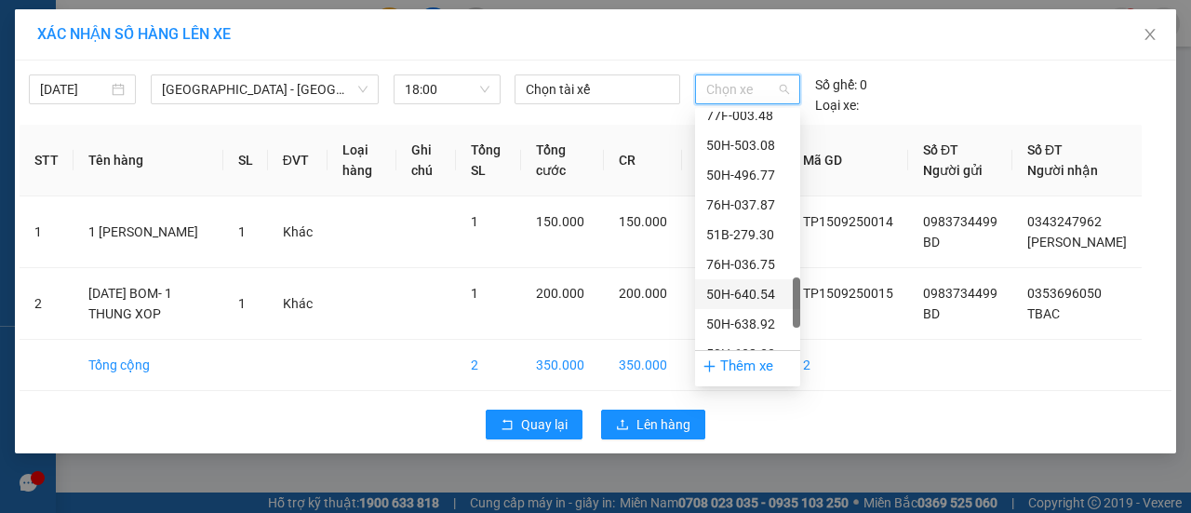
click at [772, 295] on div "50H-640.54" at bounding box center [747, 294] width 83 height 20
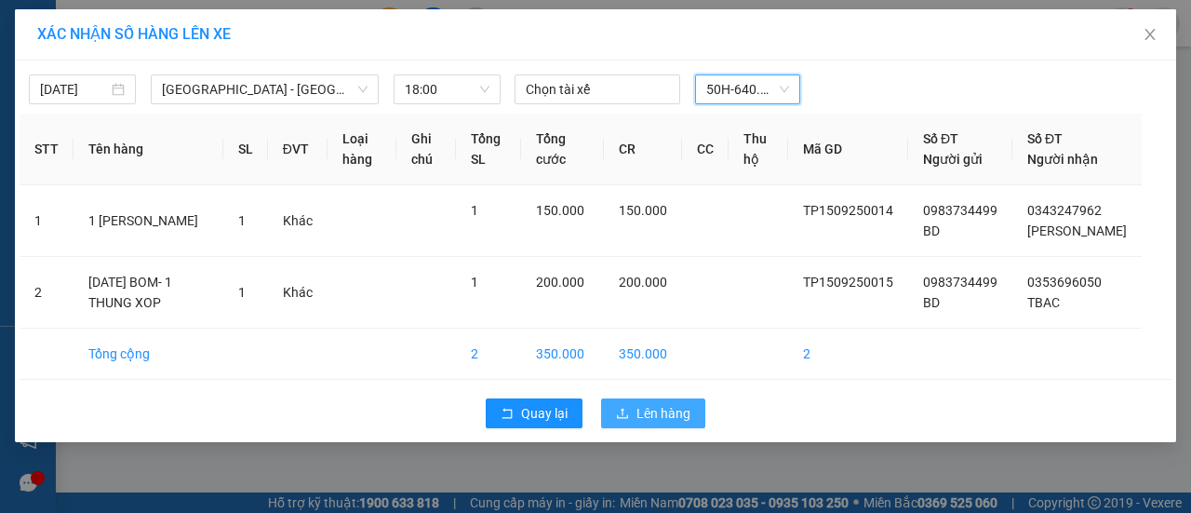
click at [654, 423] on span "Lên hàng" at bounding box center [663, 413] width 54 height 20
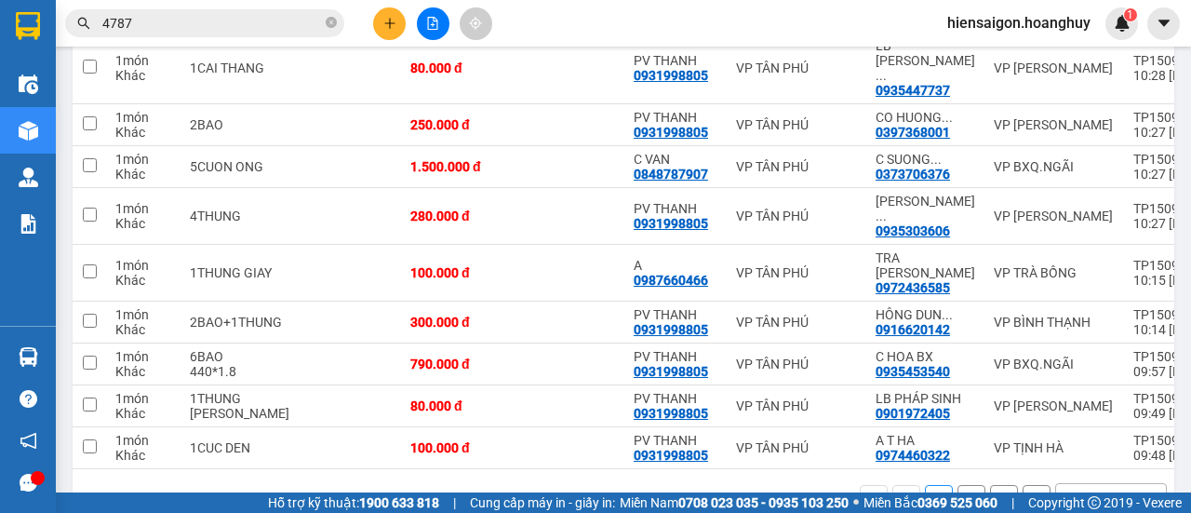
scroll to position [324, 0]
